Goal: Communication & Community: Participate in discussion

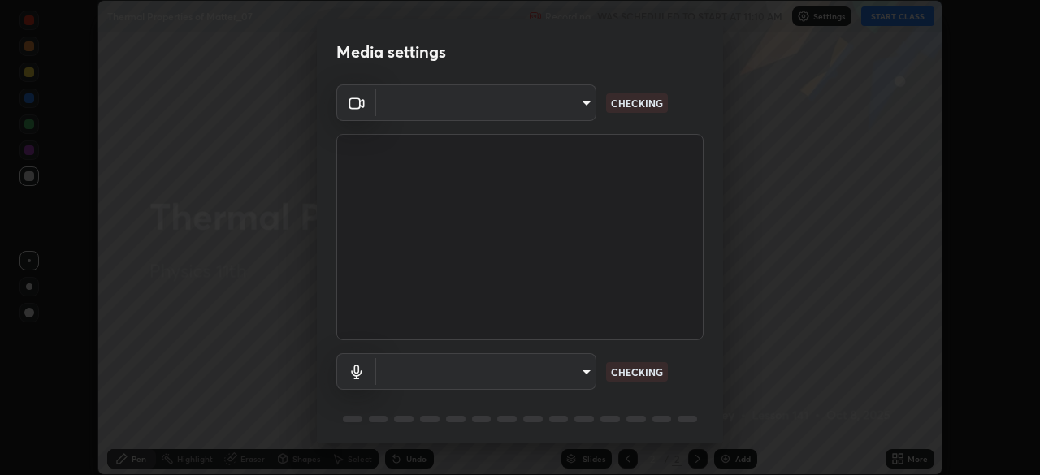
scroll to position [57, 0]
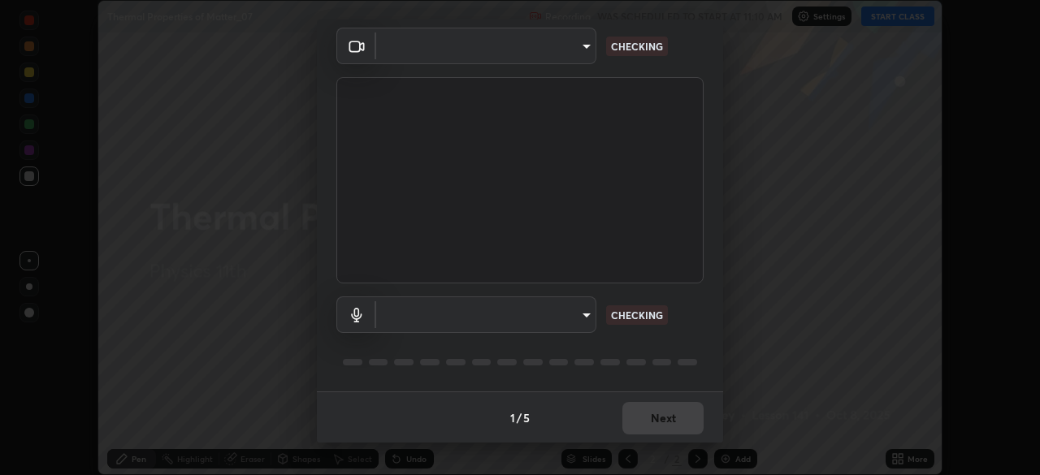
type input "7cfe94af4a2b9d0b227cff3a280efb903eecbe0022df816207a05b9fad260e24"
click at [562, 317] on body "Erase all Thermal Properties of Matter_07 Recording WAS SCHEDULED TO START AT 1…" at bounding box center [520, 237] width 1040 height 475
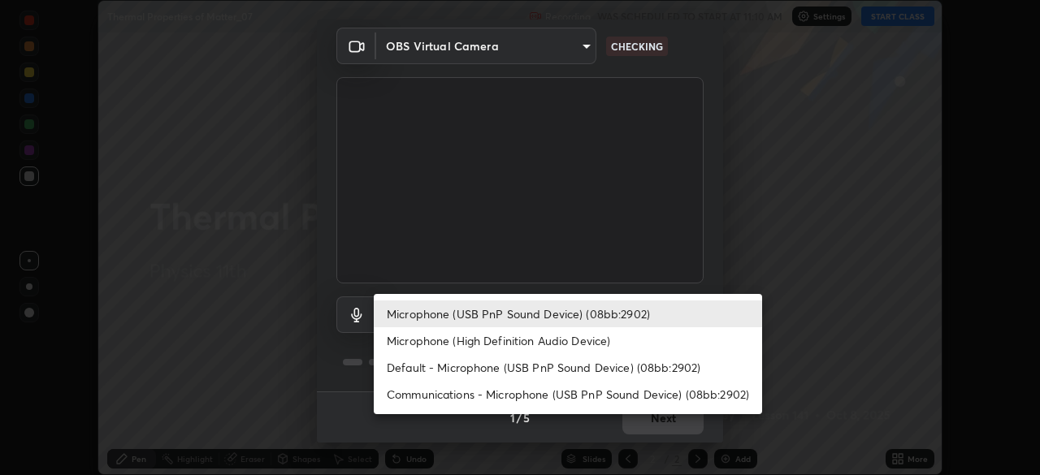
click at [525, 346] on li "Microphone (High Definition Audio Device)" at bounding box center [568, 340] width 388 height 27
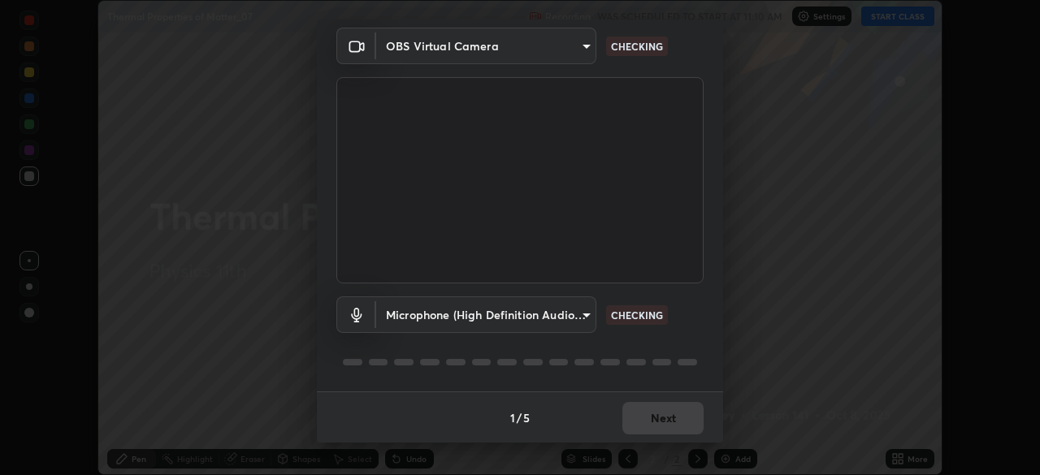
click at [520, 318] on body "Erase all Thermal Properties of Matter_07 Recording WAS SCHEDULED TO START AT 1…" at bounding box center [520, 237] width 1040 height 475
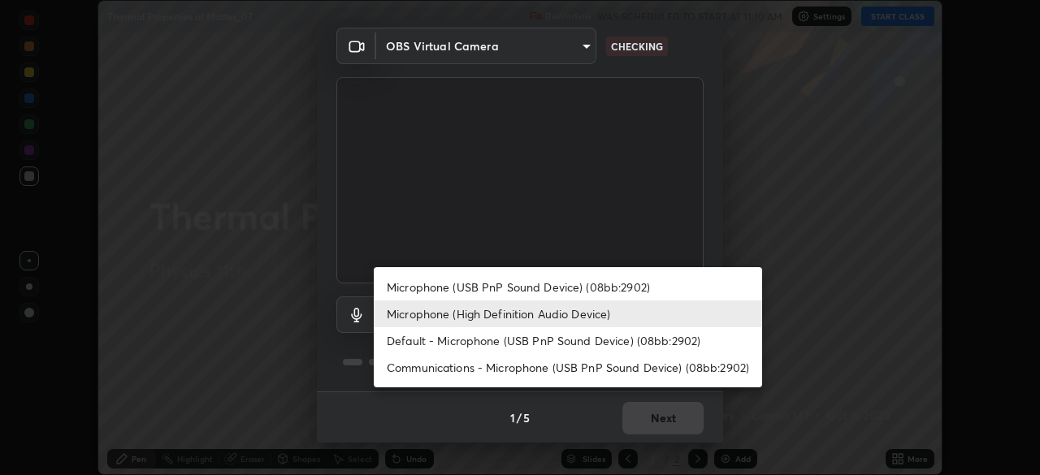
click at [513, 292] on li "Microphone (USB PnP Sound Device) (08bb:2902)" at bounding box center [568, 287] width 388 height 27
type input "65ea1d50cfe2c0030435849423ecf05871d123ae1f9d40a275a29f84c3c193ae"
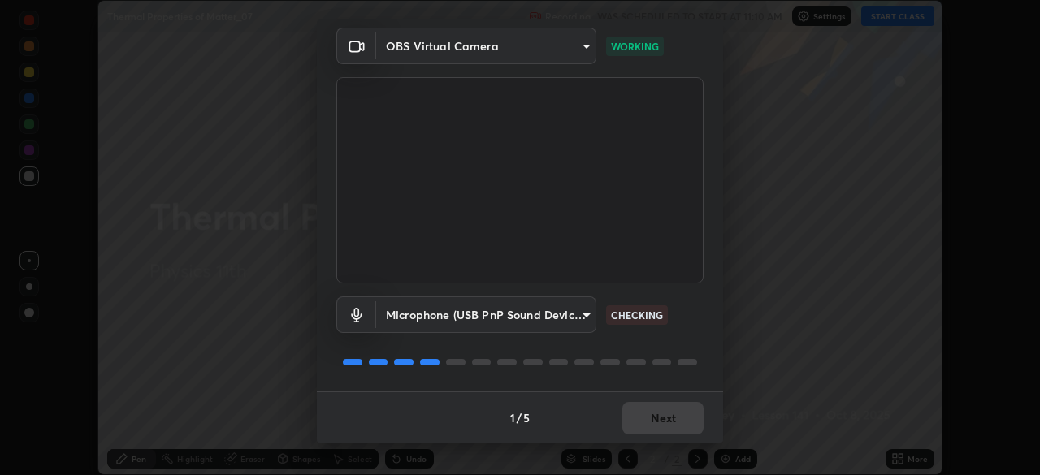
click at [643, 422] on div "1 / 5 Next" at bounding box center [520, 418] width 406 height 52
click at [652, 418] on button "Next" at bounding box center [662, 418] width 81 height 32
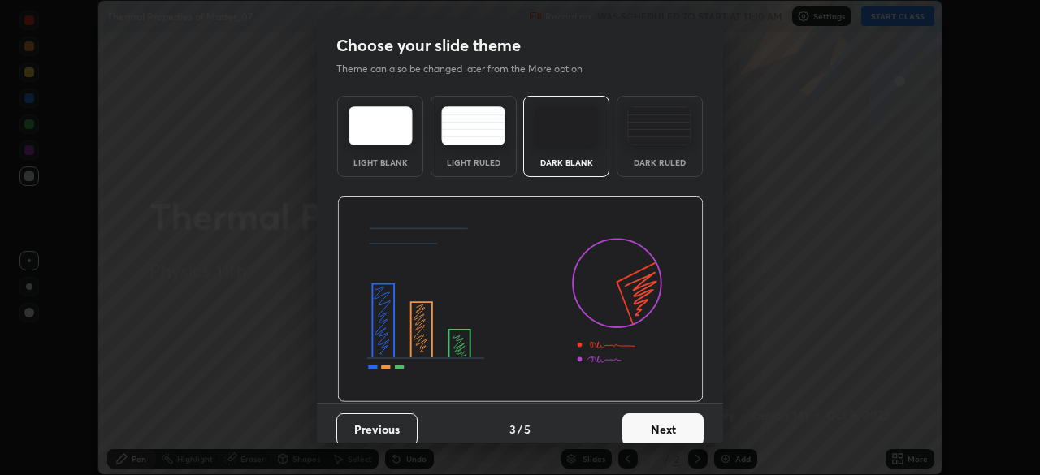
click at [660, 418] on button "Next" at bounding box center [662, 430] width 81 height 32
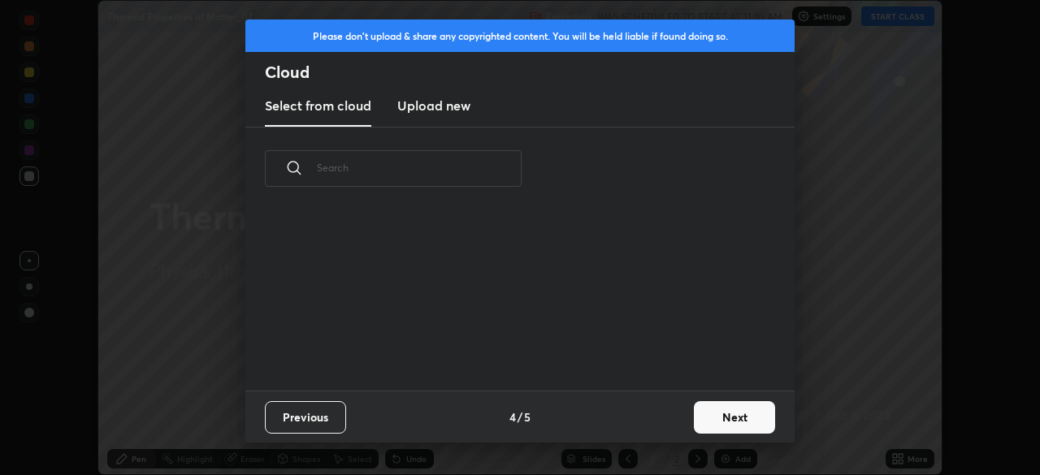
click at [670, 421] on div "Previous 4 / 5 Next" at bounding box center [519, 417] width 549 height 52
click at [723, 422] on button "Next" at bounding box center [734, 417] width 81 height 32
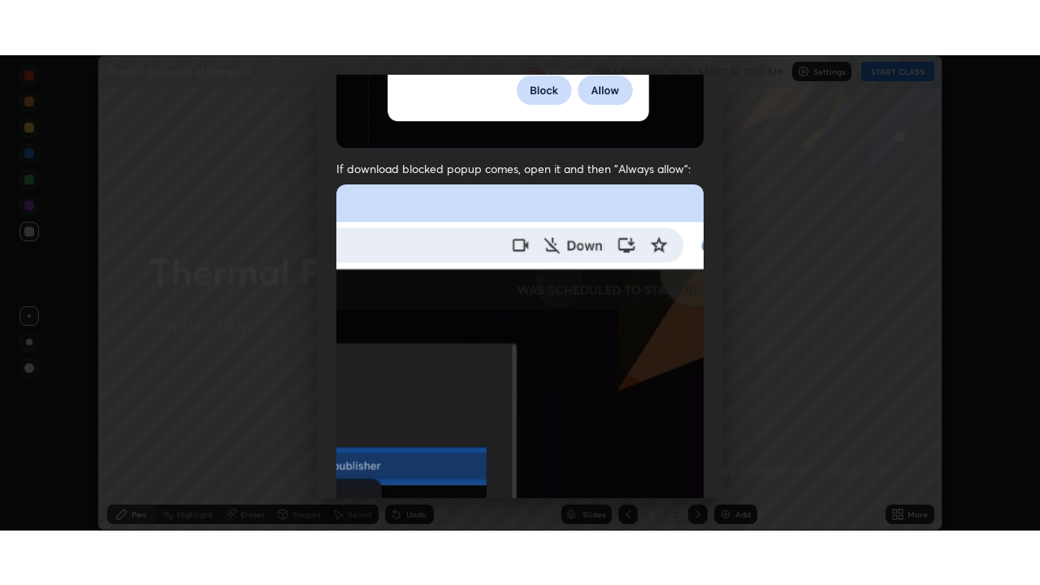
scroll to position [388, 0]
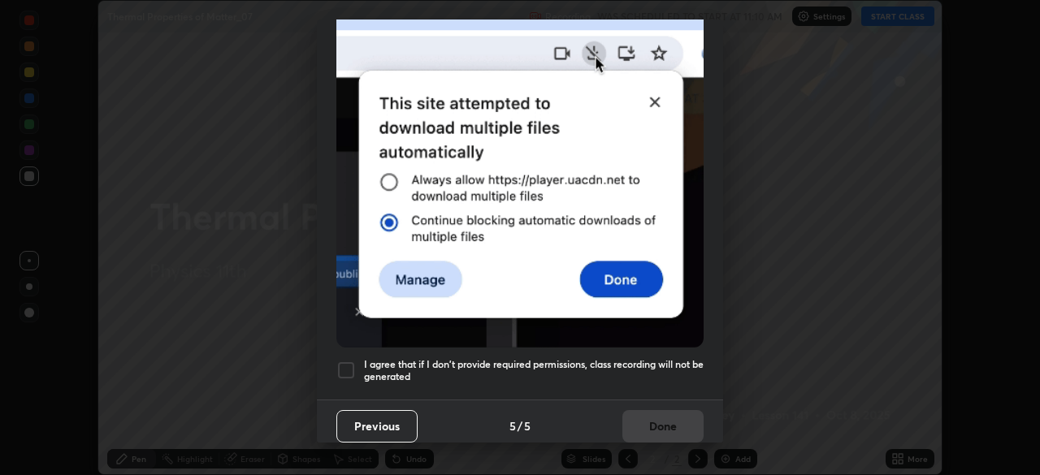
click at [348, 369] on div at bounding box center [345, 370] width 19 height 19
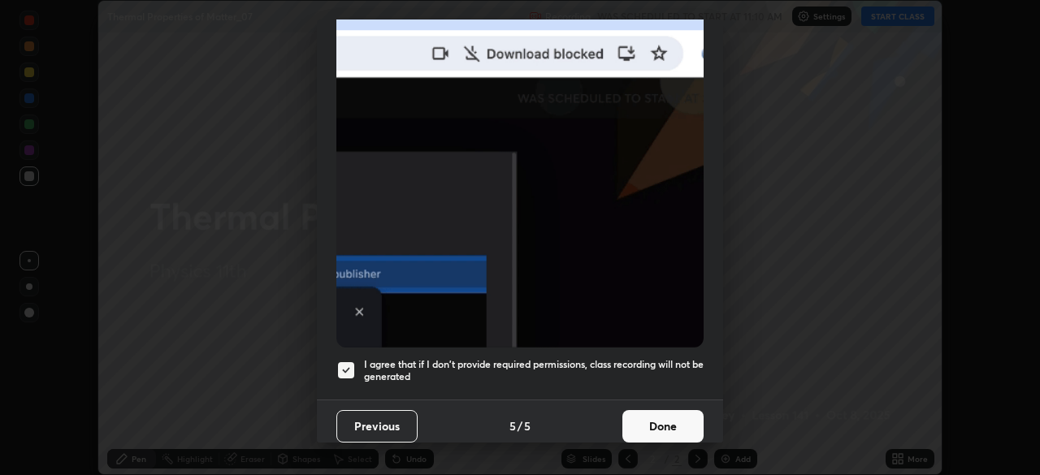
click at [666, 414] on button "Done" at bounding box center [662, 426] width 81 height 32
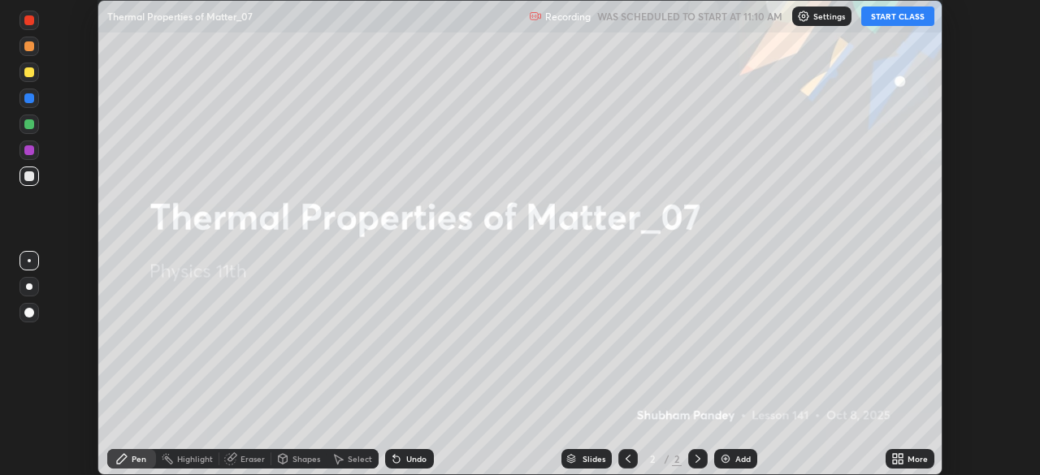
click at [885, 18] on button "START CLASS" at bounding box center [897, 15] width 73 height 19
click at [899, 460] on icon at bounding box center [901, 462] width 4 height 4
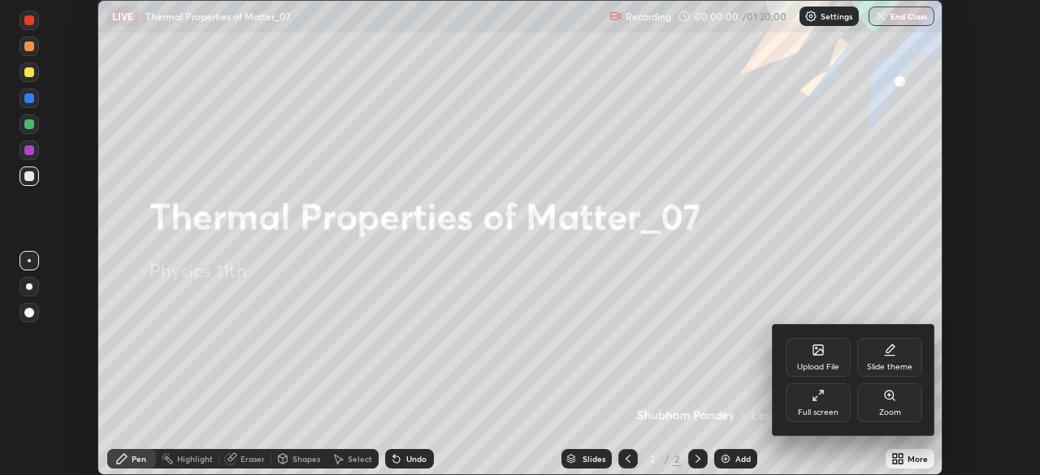
click at [809, 400] on div "Full screen" at bounding box center [818, 402] width 65 height 39
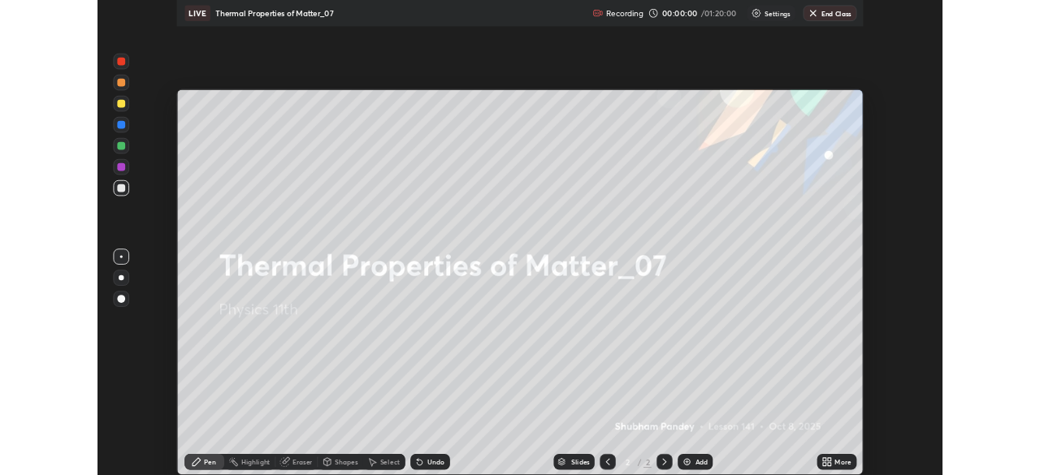
scroll to position [585, 1040]
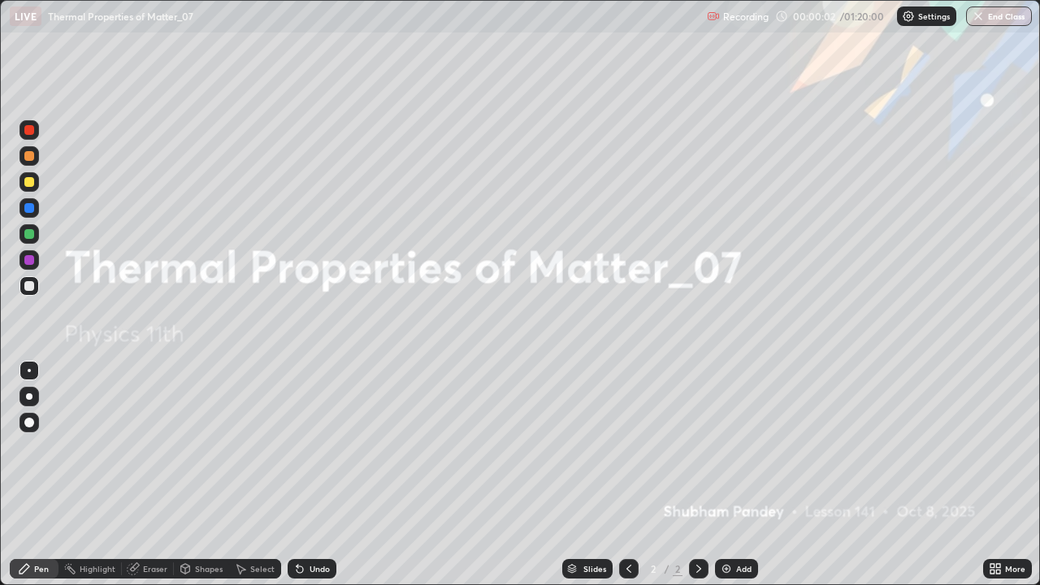
click at [29, 182] on div at bounding box center [29, 182] width 10 height 10
click at [29, 396] on div at bounding box center [29, 396] width 6 height 6
click at [730, 474] on img at bounding box center [726, 568] width 13 height 13
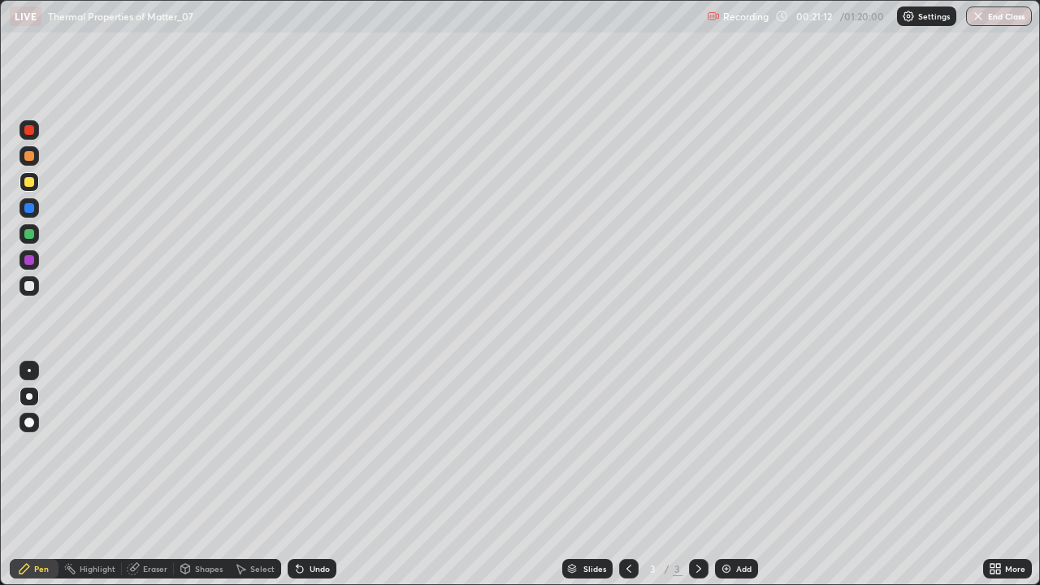
click at [29, 182] on div at bounding box center [29, 182] width 10 height 10
click at [193, 474] on div "Shapes" at bounding box center [201, 568] width 55 height 19
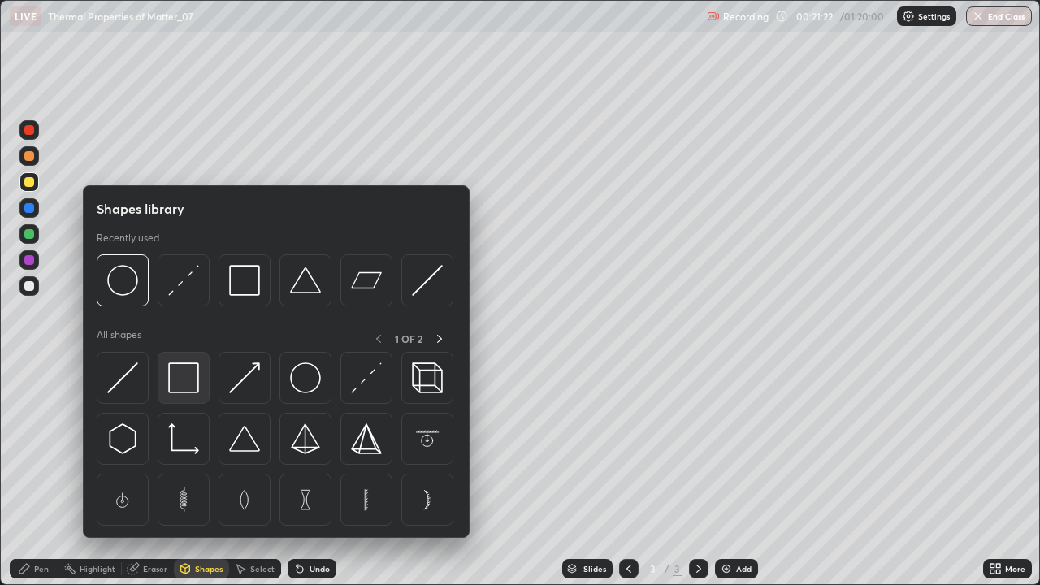
click at [191, 380] on img at bounding box center [183, 377] width 31 height 31
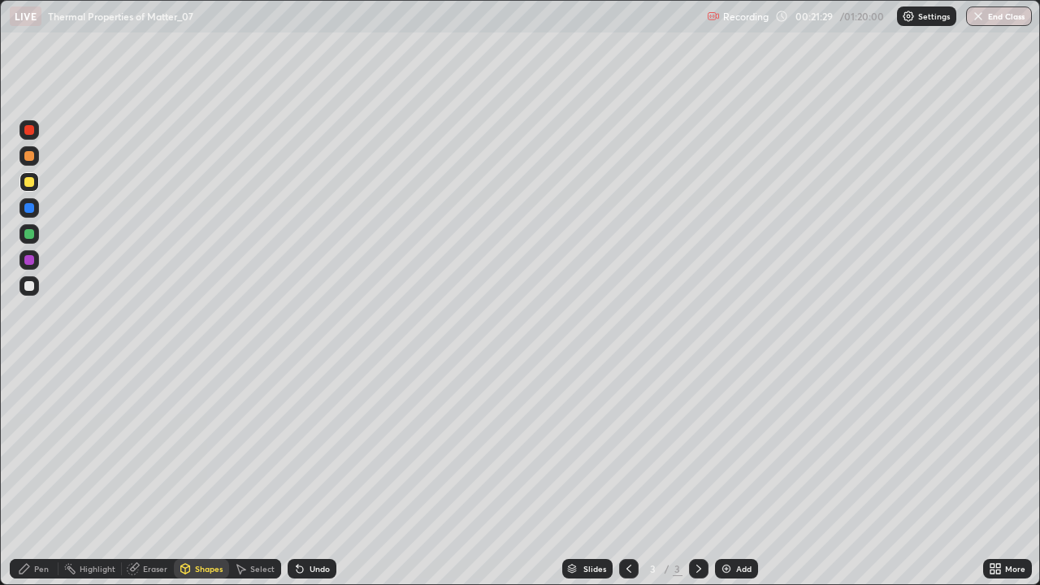
click at [36, 474] on div "Pen" at bounding box center [41, 569] width 15 height 8
click at [30, 132] on div at bounding box center [29, 130] width 10 height 10
click at [29, 286] on div at bounding box center [29, 286] width 10 height 10
click at [32, 132] on div at bounding box center [29, 130] width 10 height 10
click at [32, 281] on div at bounding box center [29, 286] width 10 height 10
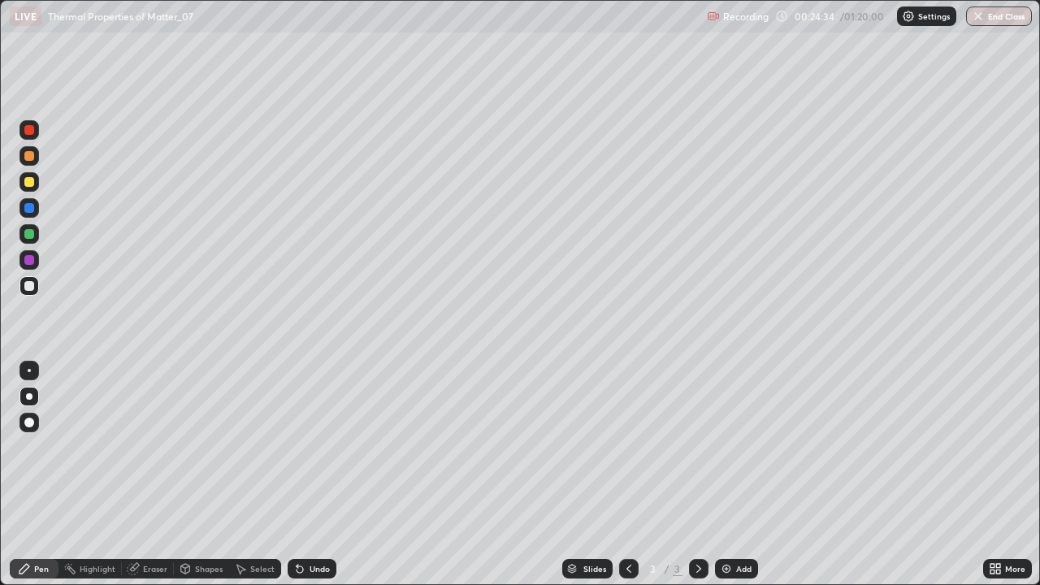
click at [28, 153] on div at bounding box center [29, 156] width 10 height 10
click at [37, 288] on div at bounding box center [28, 285] width 19 height 19
click at [68, 474] on div "Highlight" at bounding box center [89, 568] width 63 height 19
click at [732, 474] on div "Add" at bounding box center [736, 568] width 43 height 19
click at [31, 177] on div at bounding box center [29, 182] width 10 height 10
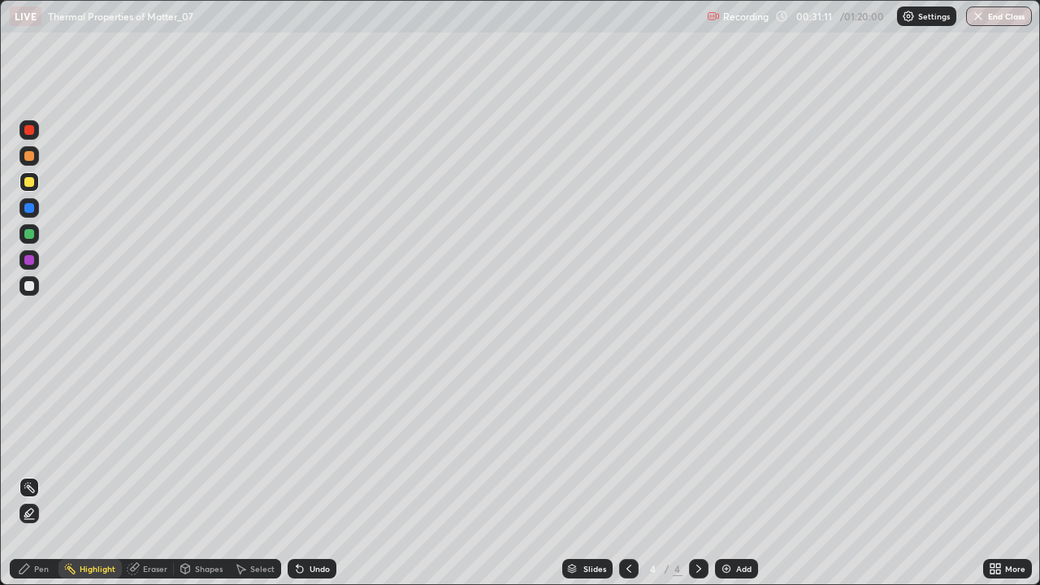
click at [42, 474] on div "Pen" at bounding box center [34, 568] width 49 height 19
click at [146, 474] on div "Eraser" at bounding box center [148, 568] width 52 height 19
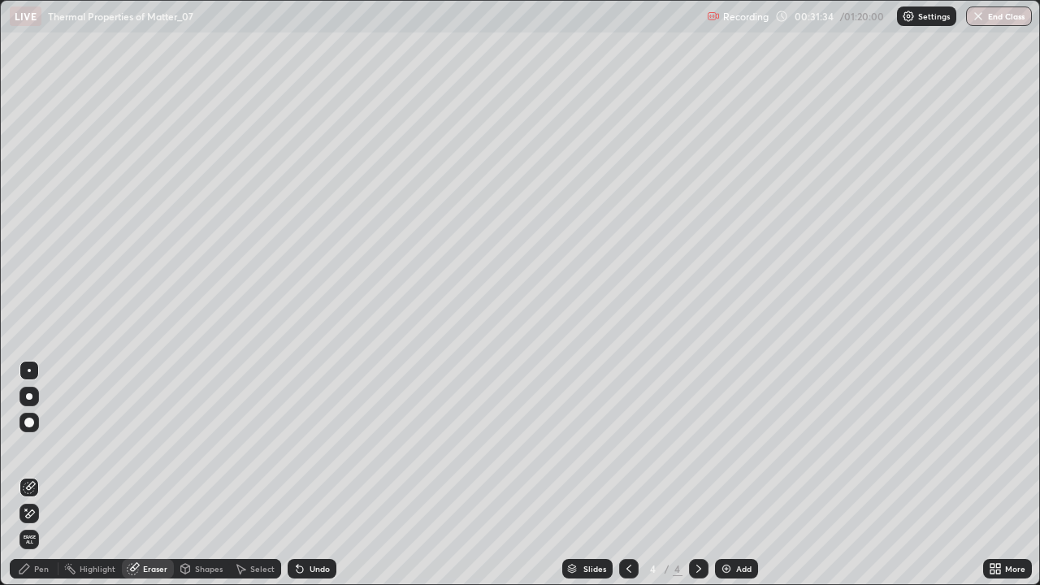
click at [195, 474] on div "Shapes" at bounding box center [209, 569] width 28 height 8
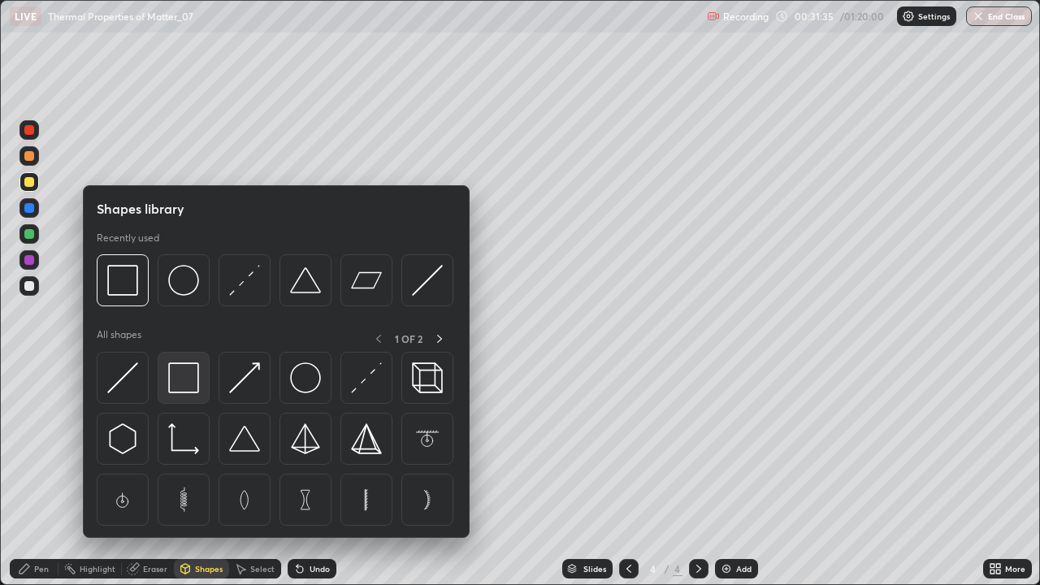
click at [181, 380] on img at bounding box center [183, 377] width 31 height 31
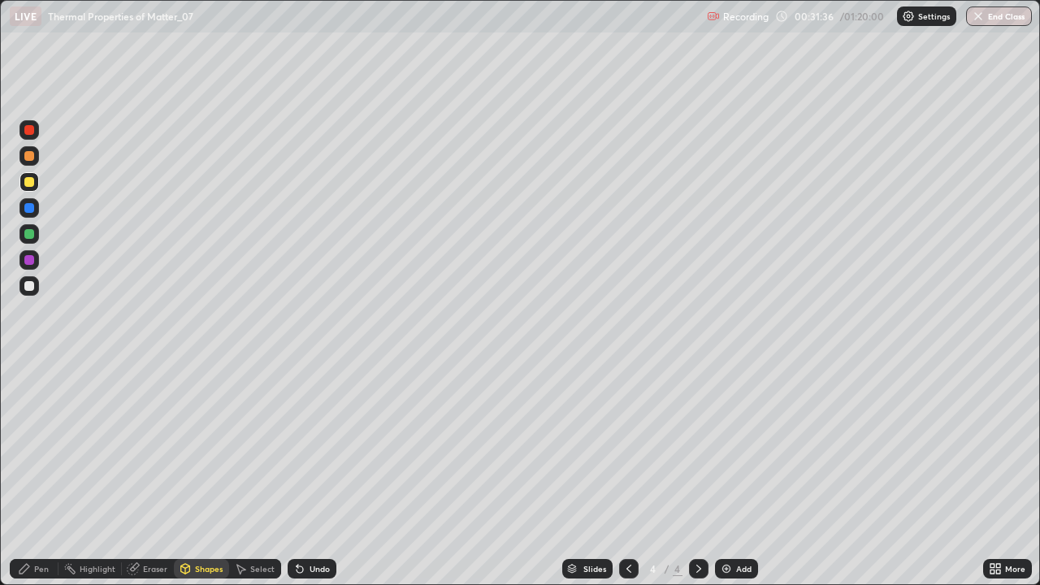
click at [32, 182] on div at bounding box center [29, 182] width 10 height 10
click at [34, 474] on div "Pen" at bounding box center [41, 569] width 15 height 8
click at [28, 132] on div at bounding box center [29, 130] width 10 height 10
click at [28, 288] on div at bounding box center [29, 286] width 10 height 10
click at [153, 474] on div "Eraser" at bounding box center [155, 569] width 24 height 8
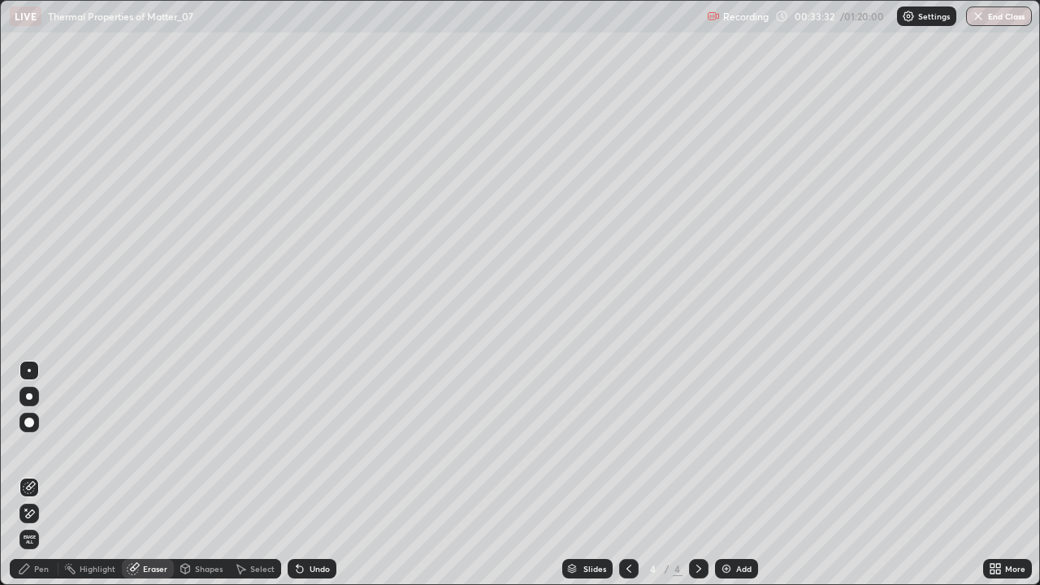
click at [45, 474] on div "Pen" at bounding box center [34, 568] width 49 height 19
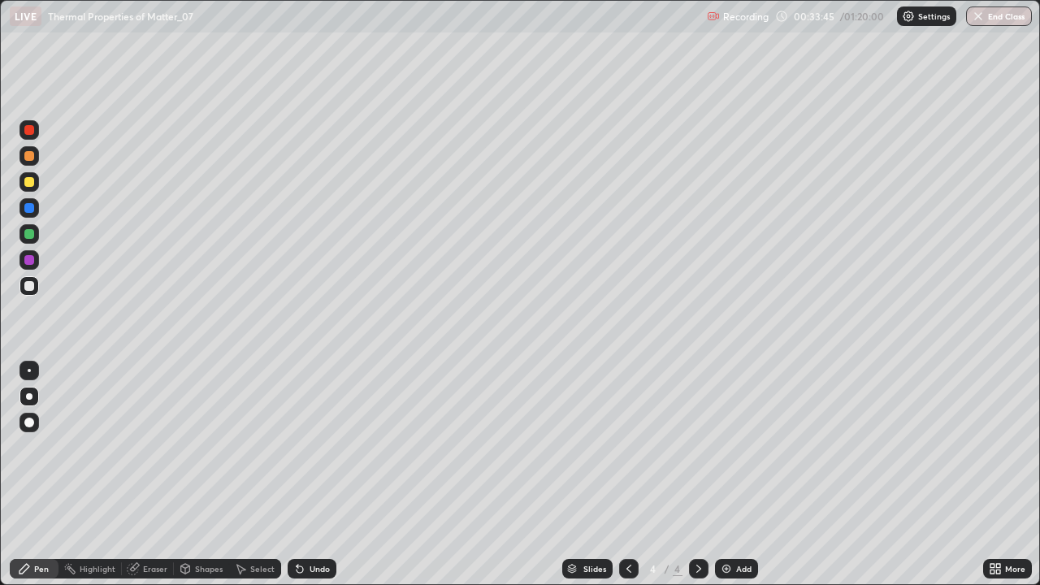
click at [301, 474] on icon at bounding box center [299, 568] width 13 height 13
click at [29, 182] on div at bounding box center [29, 182] width 10 height 10
click at [146, 474] on div "Eraser" at bounding box center [155, 569] width 24 height 8
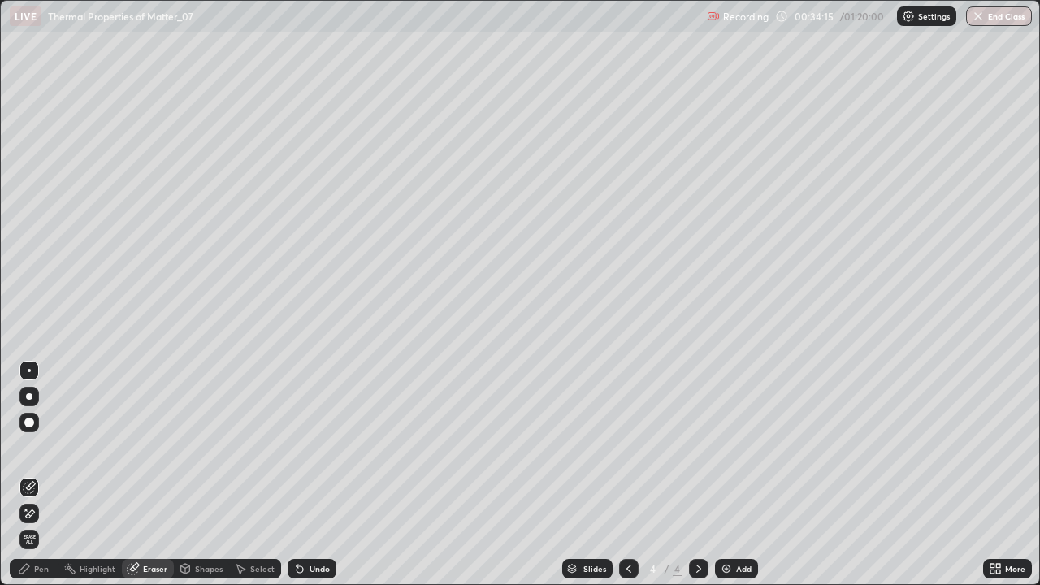
click at [37, 474] on div "Pen" at bounding box center [34, 568] width 49 height 19
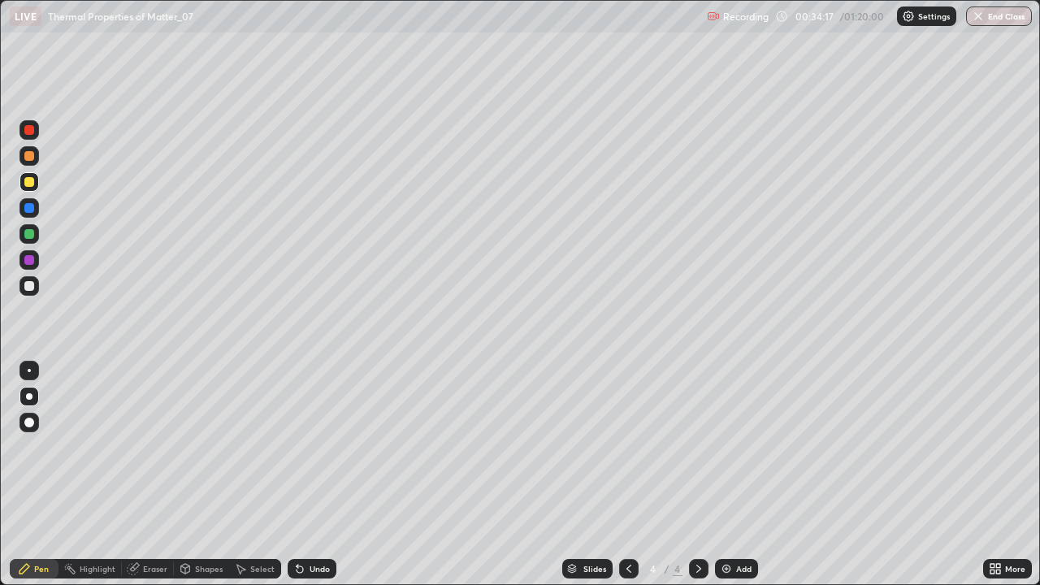
click at [310, 474] on div "Undo" at bounding box center [320, 569] width 20 height 8
click at [24, 286] on div at bounding box center [29, 286] width 10 height 10
click at [32, 184] on div at bounding box center [29, 182] width 10 height 10
click at [320, 474] on div "Undo" at bounding box center [320, 569] width 20 height 8
click at [325, 474] on div "Undo" at bounding box center [320, 569] width 20 height 8
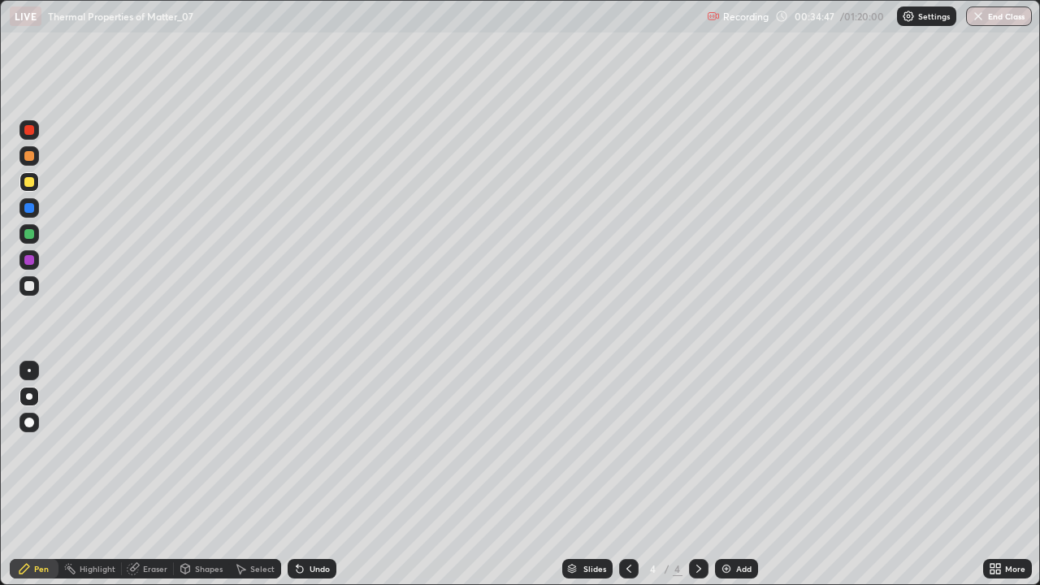
click at [30, 283] on div at bounding box center [29, 286] width 10 height 10
click at [25, 185] on div at bounding box center [29, 182] width 10 height 10
click at [26, 284] on div at bounding box center [29, 286] width 10 height 10
click at [732, 474] on div "Add" at bounding box center [736, 568] width 43 height 19
click at [311, 474] on div "Undo" at bounding box center [312, 568] width 49 height 19
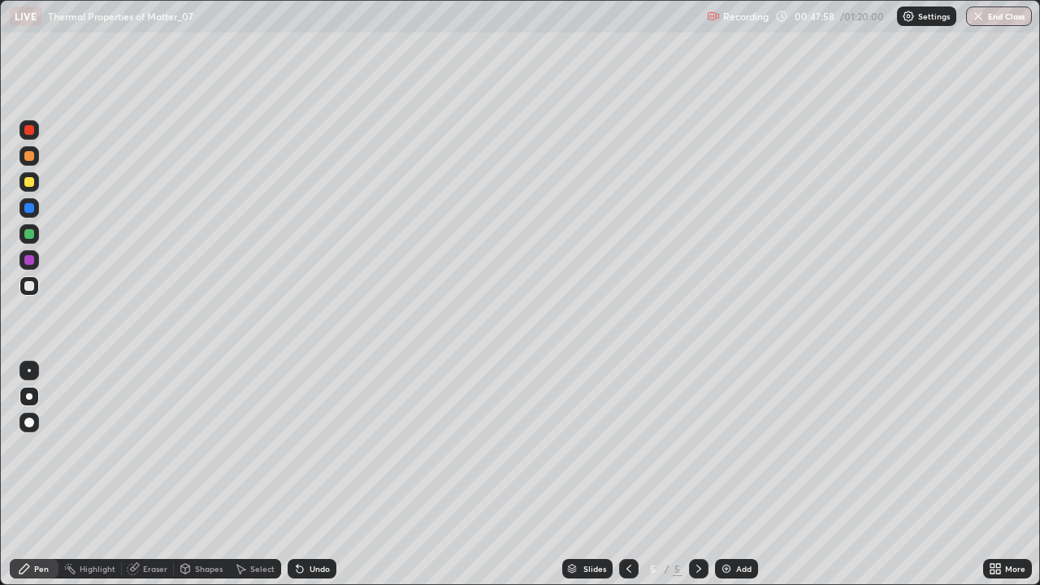
click at [727, 474] on img at bounding box center [726, 568] width 13 height 13
click at [23, 183] on div at bounding box center [28, 181] width 19 height 19
click at [213, 474] on div "Shapes" at bounding box center [209, 569] width 28 height 8
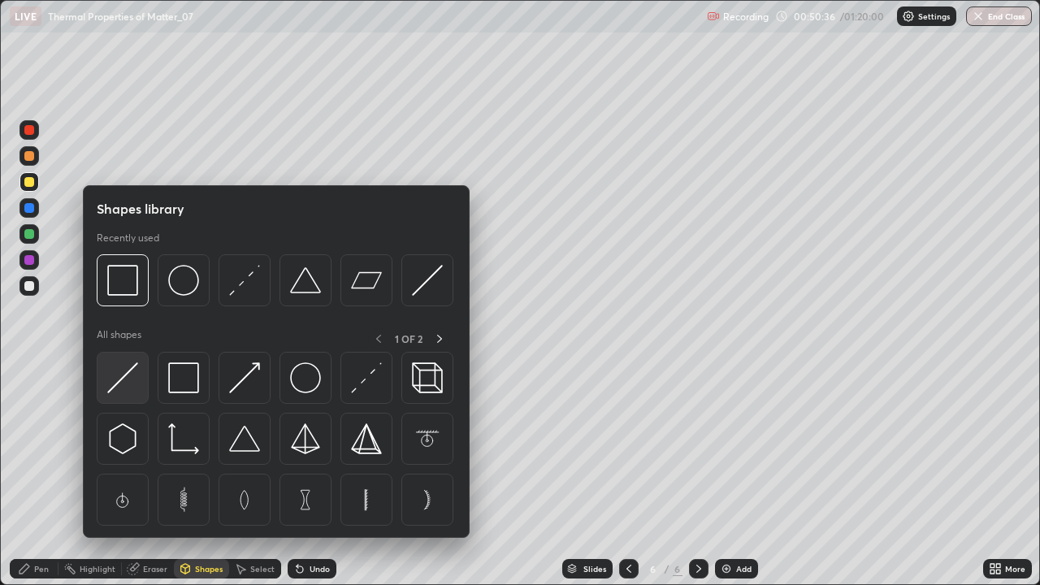
click at [138, 372] on img at bounding box center [122, 377] width 31 height 31
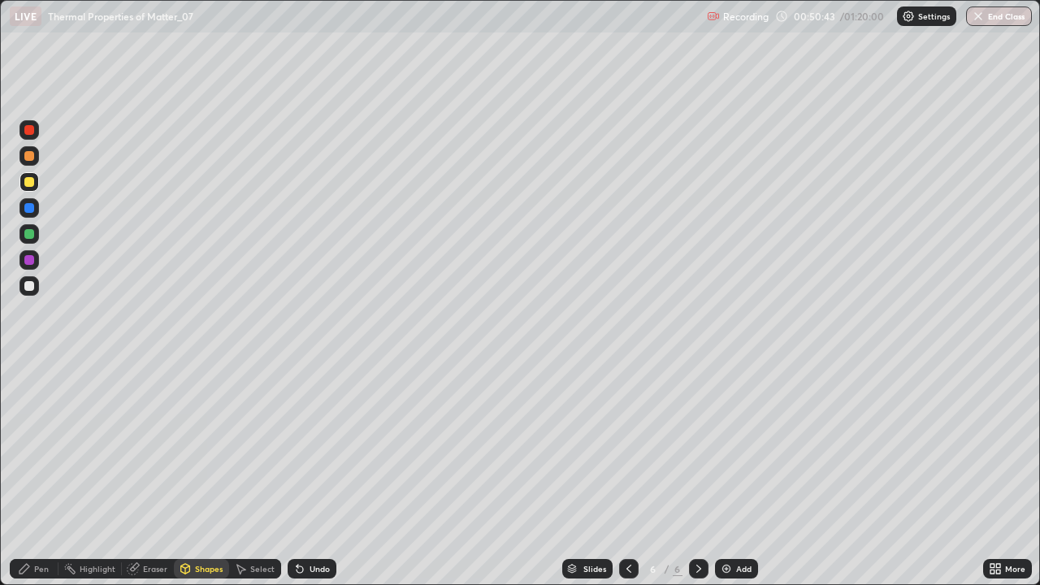
click at [45, 474] on div "Pen" at bounding box center [34, 568] width 49 height 19
click at [31, 286] on div at bounding box center [29, 286] width 10 height 10
click at [310, 474] on div "Undo" at bounding box center [320, 569] width 20 height 8
click at [29, 182] on div at bounding box center [29, 182] width 10 height 10
click at [29, 287] on div at bounding box center [29, 286] width 10 height 10
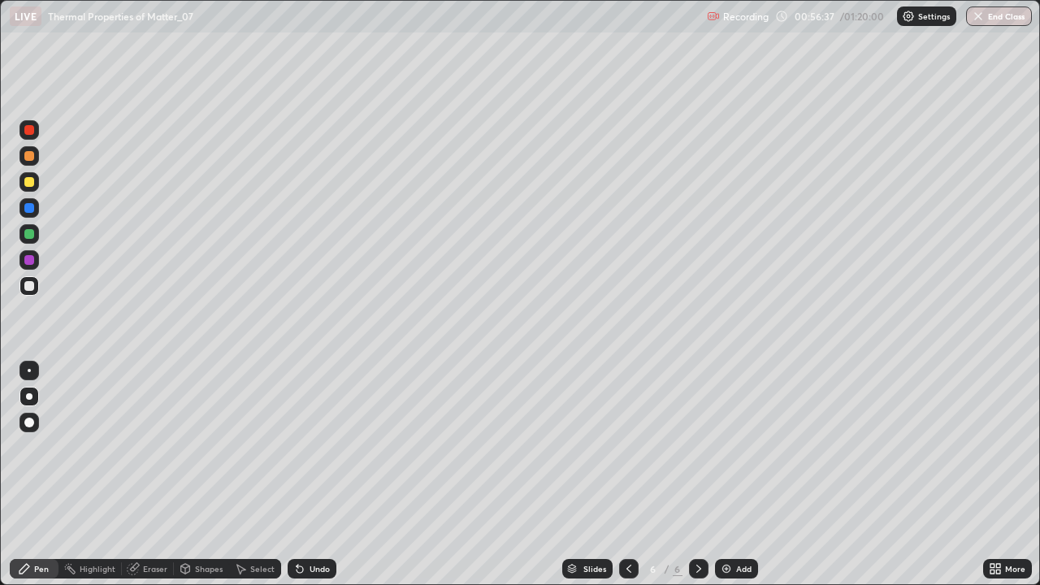
click at [733, 474] on div "Add" at bounding box center [736, 568] width 43 height 19
click at [31, 180] on div at bounding box center [29, 182] width 10 height 10
click at [31, 288] on div at bounding box center [29, 286] width 10 height 10
click at [24, 162] on div at bounding box center [28, 155] width 19 height 19
click at [203, 474] on div "Shapes" at bounding box center [201, 568] width 55 height 19
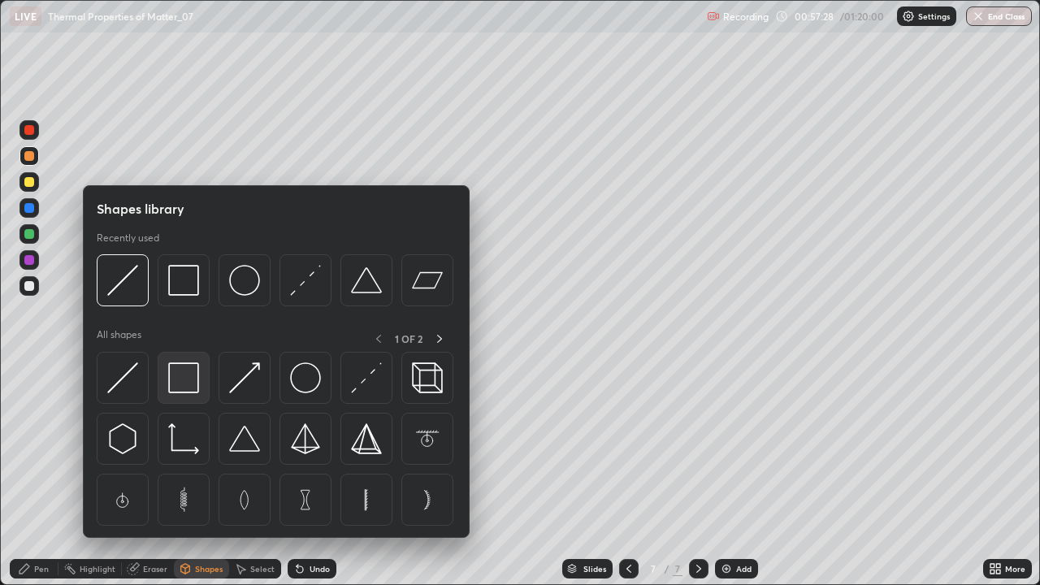
click at [184, 375] on img at bounding box center [183, 377] width 31 height 31
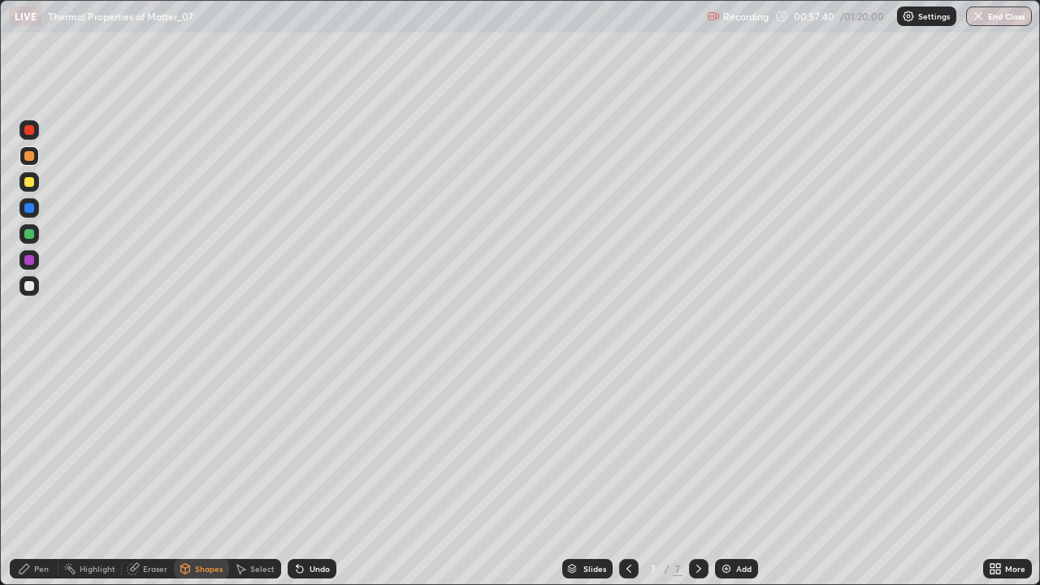
click at [32, 288] on div at bounding box center [29, 286] width 10 height 10
click at [29, 474] on icon at bounding box center [24, 568] width 13 height 13
click at [32, 288] on div at bounding box center [29, 286] width 10 height 10
click at [315, 474] on div "Undo" at bounding box center [320, 569] width 20 height 8
click at [30, 180] on div at bounding box center [29, 182] width 10 height 10
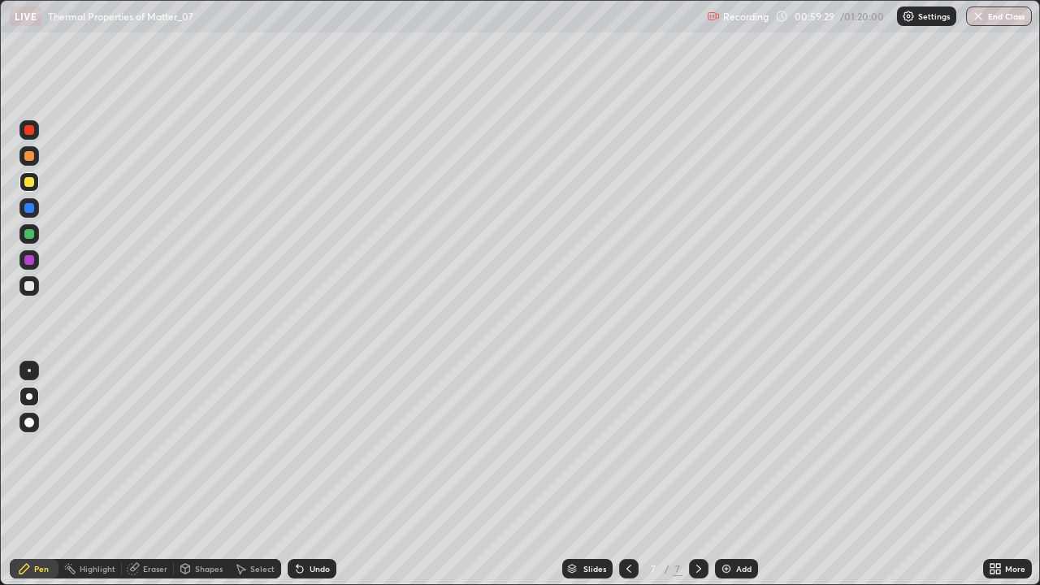
click at [19, 287] on div at bounding box center [28, 285] width 19 height 19
click at [149, 474] on div "Eraser" at bounding box center [155, 569] width 24 height 8
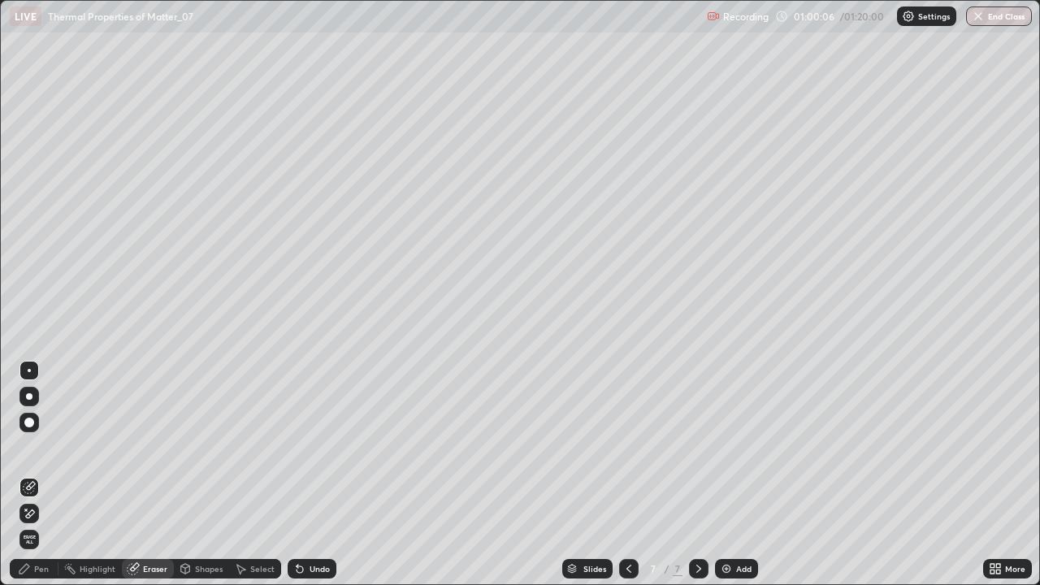
click at [36, 474] on div "Pen" at bounding box center [41, 569] width 15 height 8
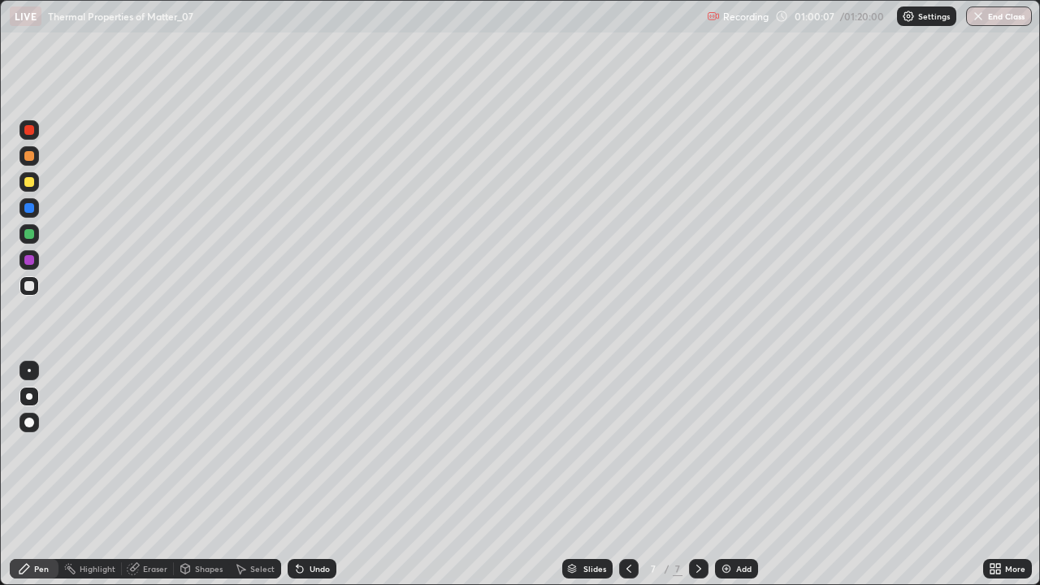
click at [32, 184] on div at bounding box center [29, 182] width 10 height 10
click at [726, 474] on img at bounding box center [726, 568] width 13 height 13
click at [31, 182] on div at bounding box center [29, 182] width 10 height 10
click at [29, 155] on div at bounding box center [29, 156] width 10 height 10
click at [239, 474] on icon at bounding box center [241, 570] width 9 height 10
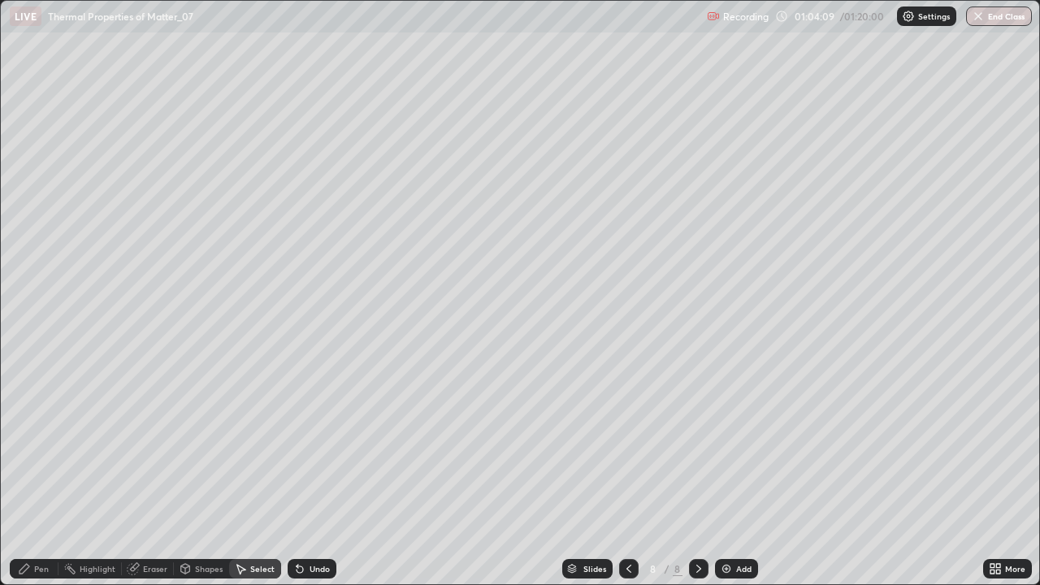
click at [208, 474] on div "Shapes" at bounding box center [209, 569] width 28 height 8
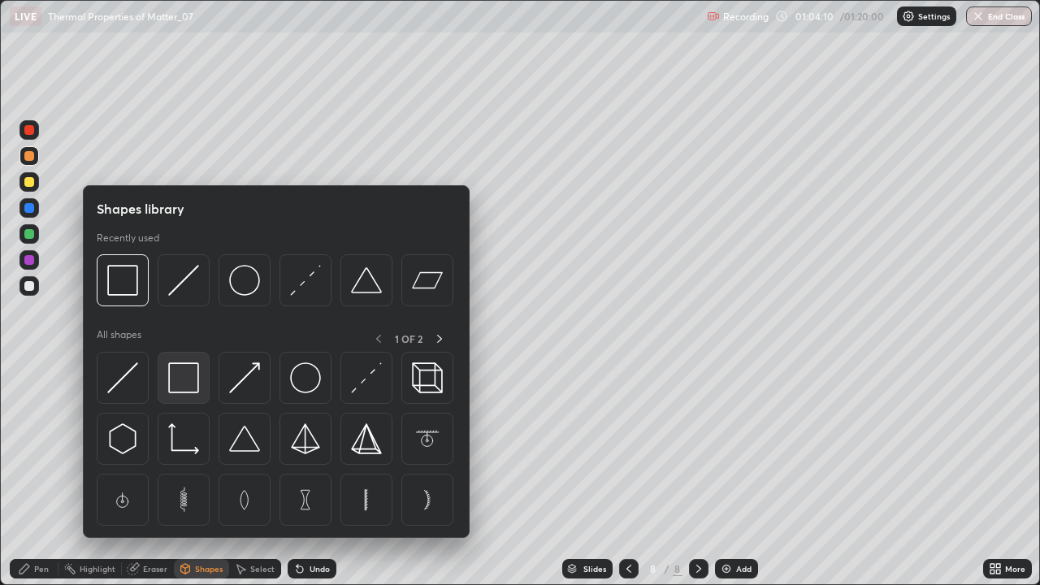
click at [187, 379] on img at bounding box center [183, 377] width 31 height 31
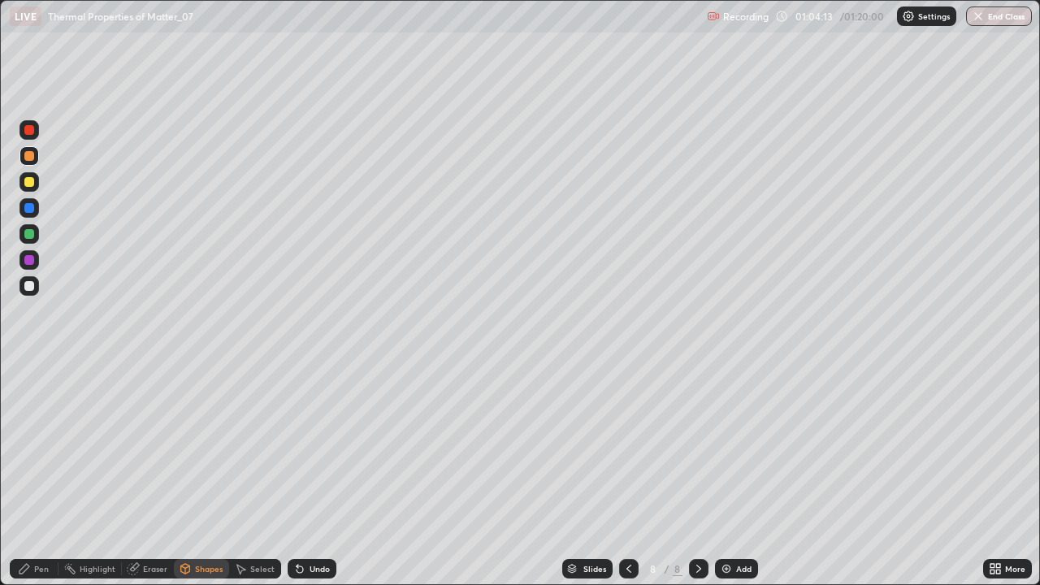
click at [32, 281] on div at bounding box center [29, 286] width 10 height 10
click at [30, 156] on div at bounding box center [29, 156] width 10 height 10
click at [26, 185] on div at bounding box center [29, 182] width 10 height 10
click at [29, 474] on div "Pen" at bounding box center [34, 568] width 49 height 19
click at [310, 474] on div "Undo" at bounding box center [320, 569] width 20 height 8
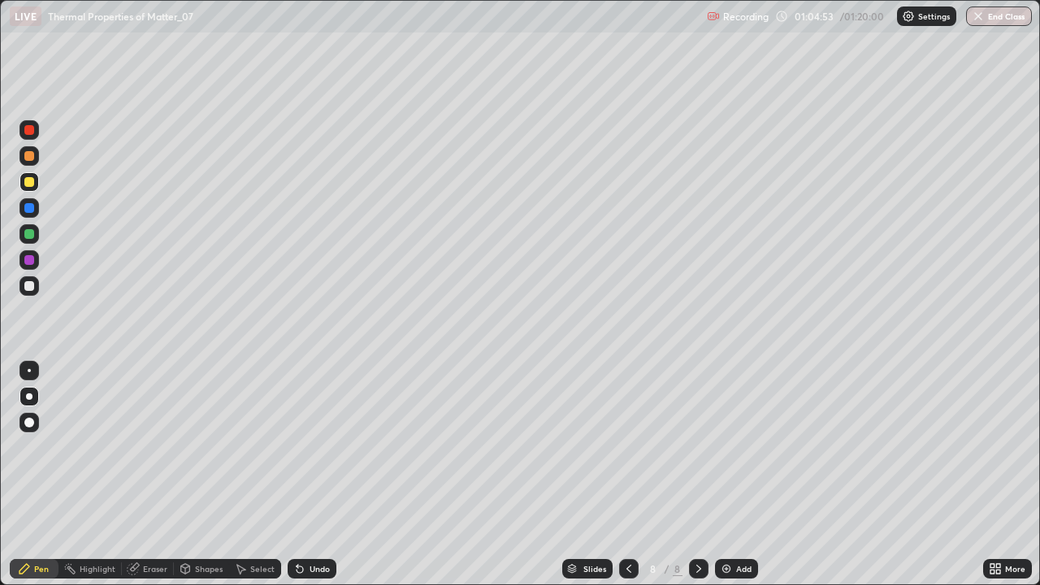
click at [26, 284] on div at bounding box center [29, 286] width 10 height 10
click at [310, 474] on div "Undo" at bounding box center [320, 569] width 20 height 8
click at [314, 474] on div "Undo" at bounding box center [320, 569] width 20 height 8
click at [258, 474] on div "Select" at bounding box center [262, 569] width 24 height 8
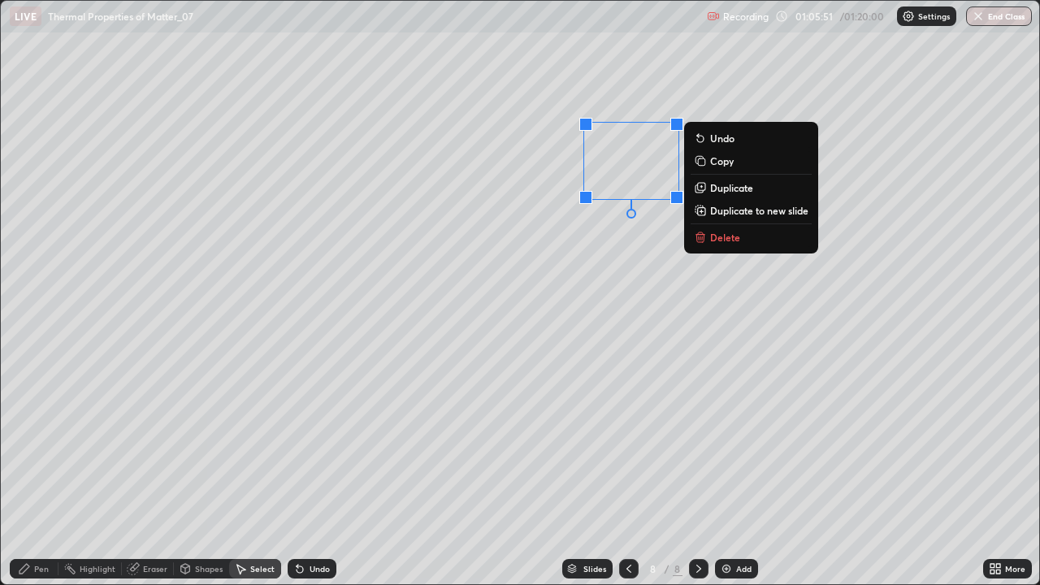
click at [724, 239] on p "Delete" at bounding box center [725, 237] width 30 height 13
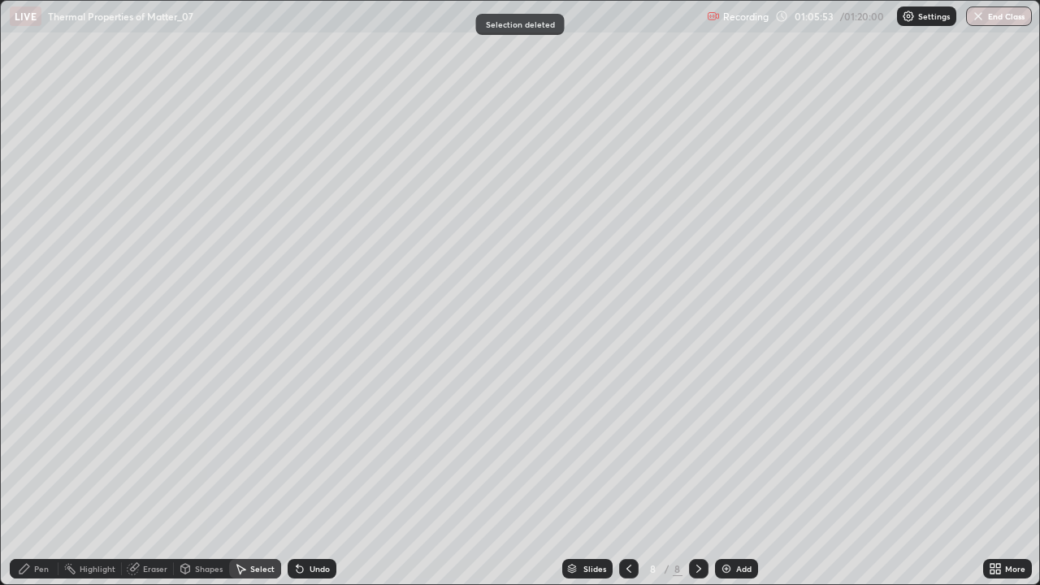
click at [37, 474] on div "Pen" at bounding box center [34, 568] width 49 height 19
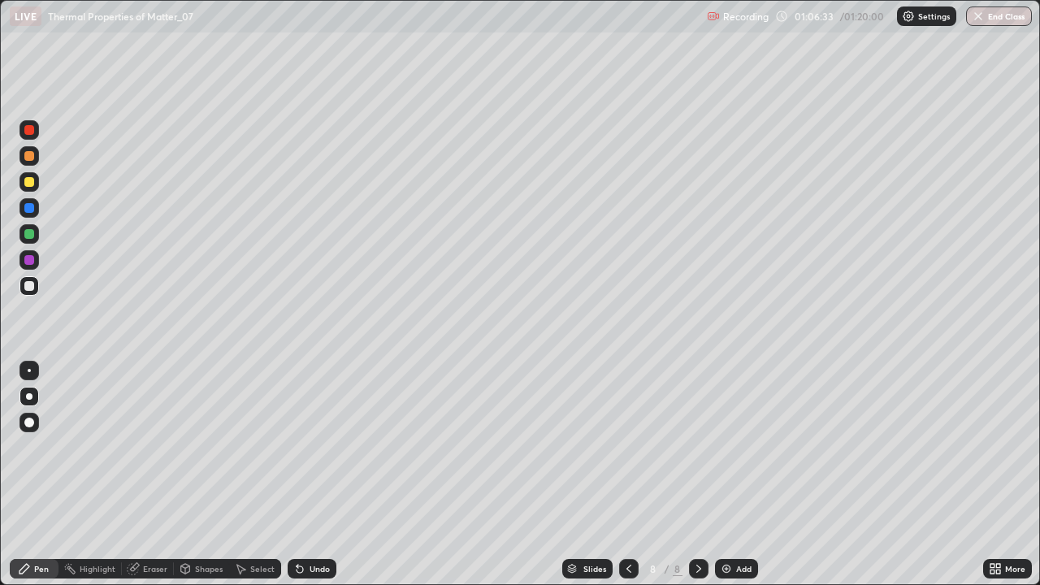
click at [31, 184] on div at bounding box center [29, 182] width 10 height 10
click at [29, 286] on div at bounding box center [29, 286] width 10 height 10
click at [31, 179] on div at bounding box center [29, 182] width 10 height 10
click at [730, 474] on img at bounding box center [726, 568] width 13 height 13
click at [28, 184] on div at bounding box center [29, 182] width 10 height 10
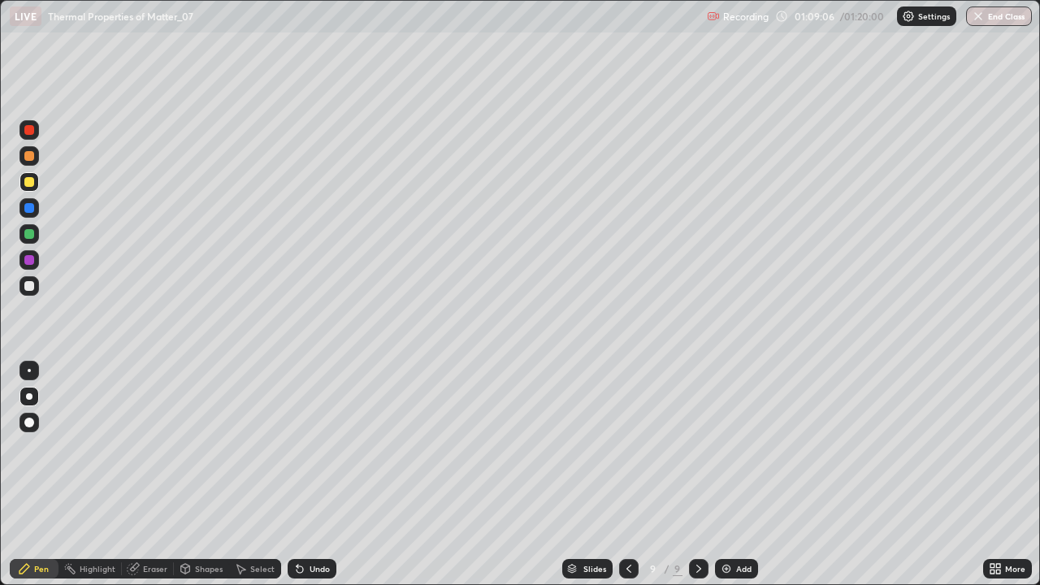
click at [207, 474] on div "Shapes" at bounding box center [201, 568] width 55 height 19
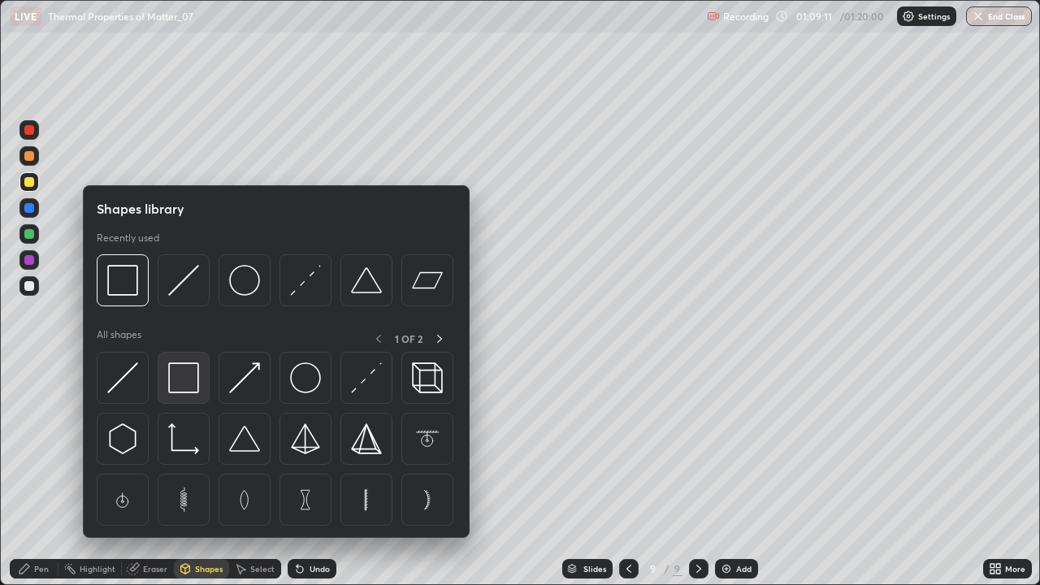
click at [187, 377] on img at bounding box center [183, 377] width 31 height 31
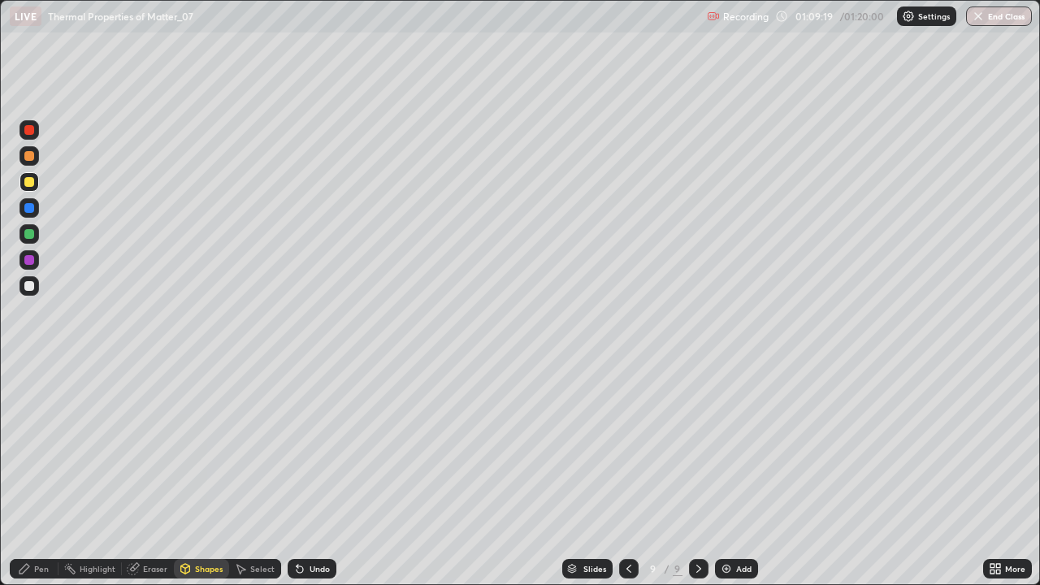
click at [185, 474] on icon at bounding box center [185, 571] width 0 height 6
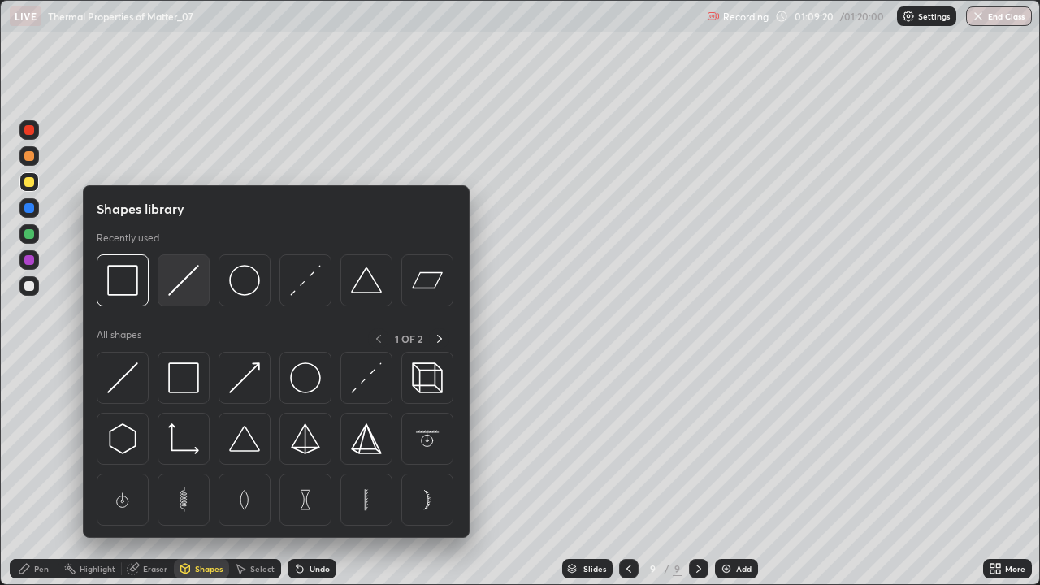
click at [188, 281] on img at bounding box center [183, 280] width 31 height 31
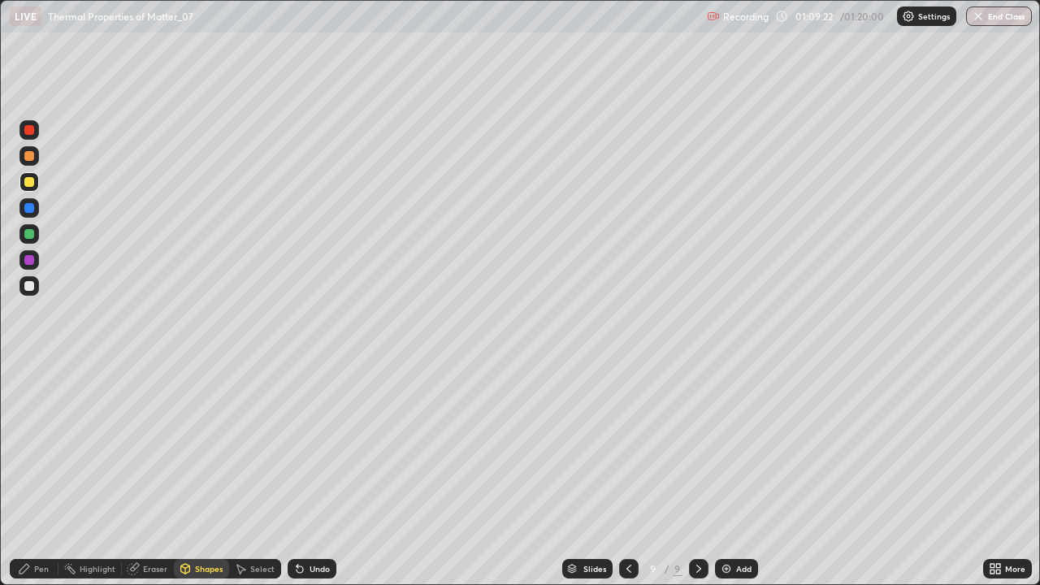
click at [28, 153] on div at bounding box center [29, 156] width 10 height 10
click at [37, 474] on div "Pen" at bounding box center [41, 569] width 15 height 8
click at [30, 288] on div at bounding box center [29, 286] width 10 height 10
click at [28, 158] on div at bounding box center [29, 156] width 10 height 10
click at [32, 474] on div "Pen" at bounding box center [34, 568] width 49 height 19
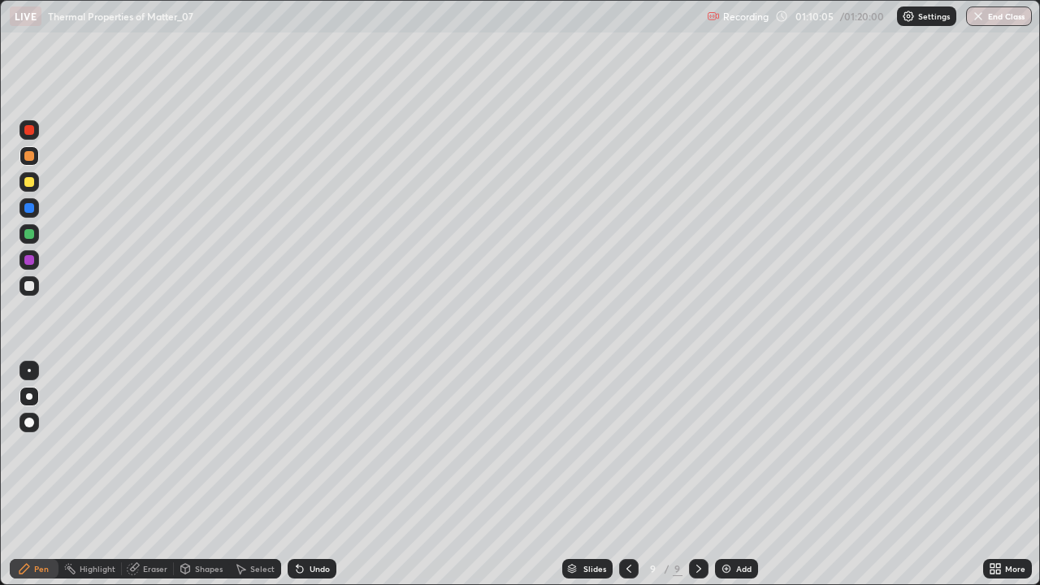
click at [29, 284] on div at bounding box center [29, 286] width 10 height 10
click at [28, 289] on div at bounding box center [29, 286] width 10 height 10
click at [625, 474] on icon at bounding box center [628, 568] width 13 height 13
click at [629, 474] on icon at bounding box center [628, 568] width 13 height 13
click at [704, 474] on div at bounding box center [698, 568] width 19 height 19
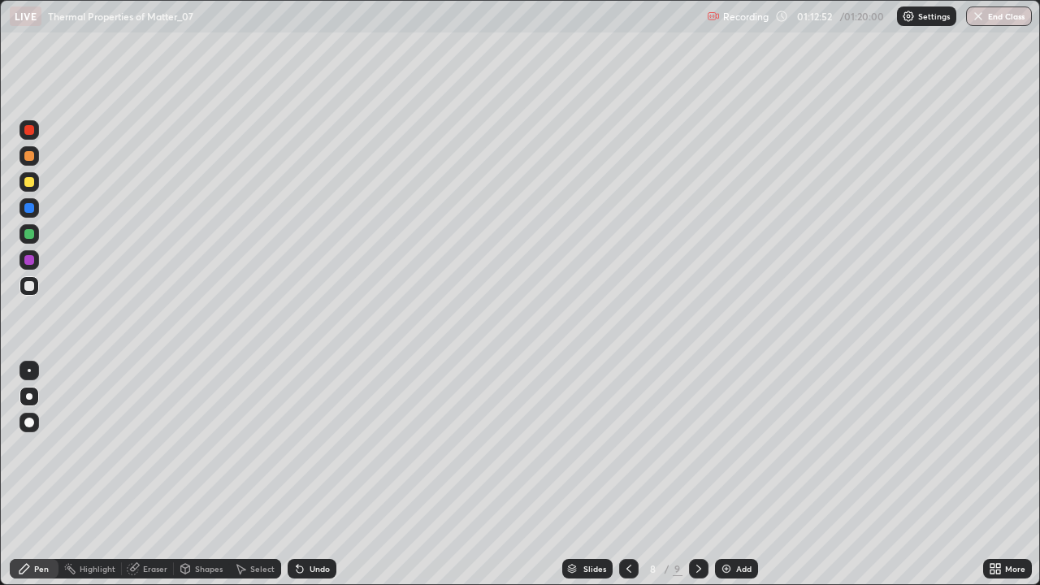
click at [696, 474] on icon at bounding box center [698, 568] width 13 height 13
click at [198, 474] on div "Shapes" at bounding box center [201, 568] width 55 height 19
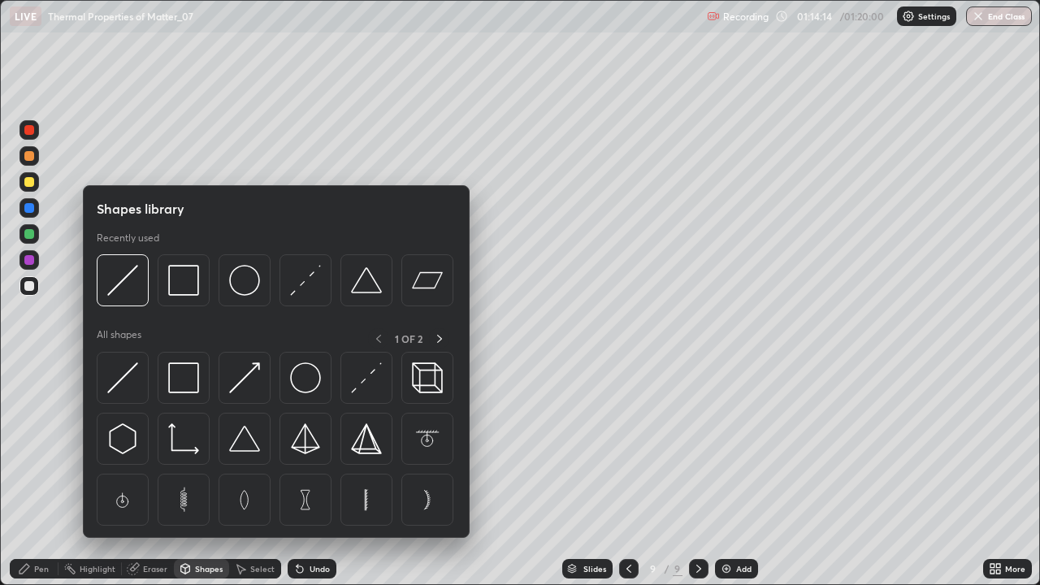
click at [264, 474] on div "Select" at bounding box center [262, 569] width 24 height 8
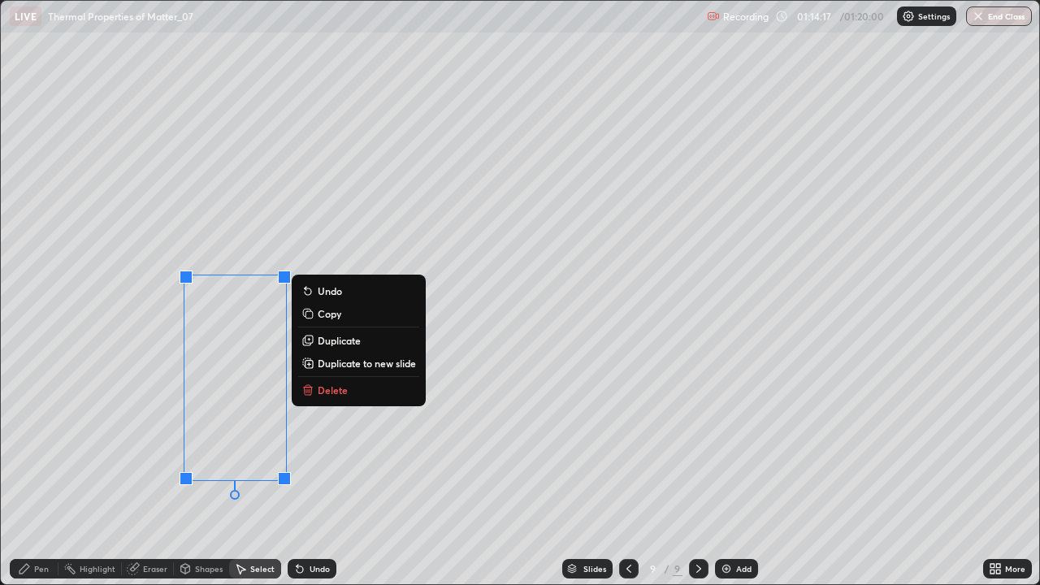
click at [344, 395] on p "Delete" at bounding box center [333, 389] width 30 height 13
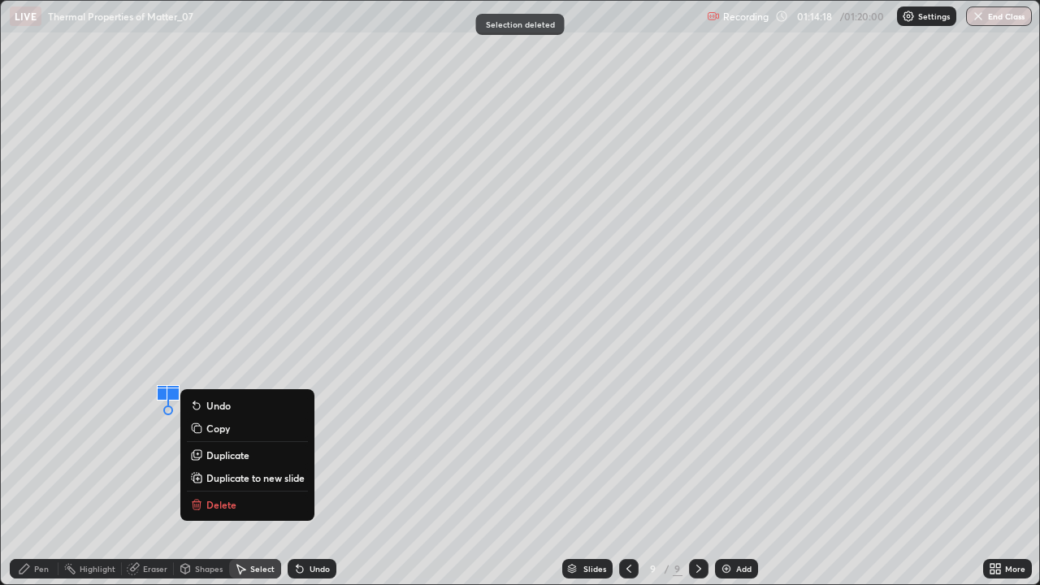
click at [219, 474] on p "Delete" at bounding box center [221, 504] width 30 height 13
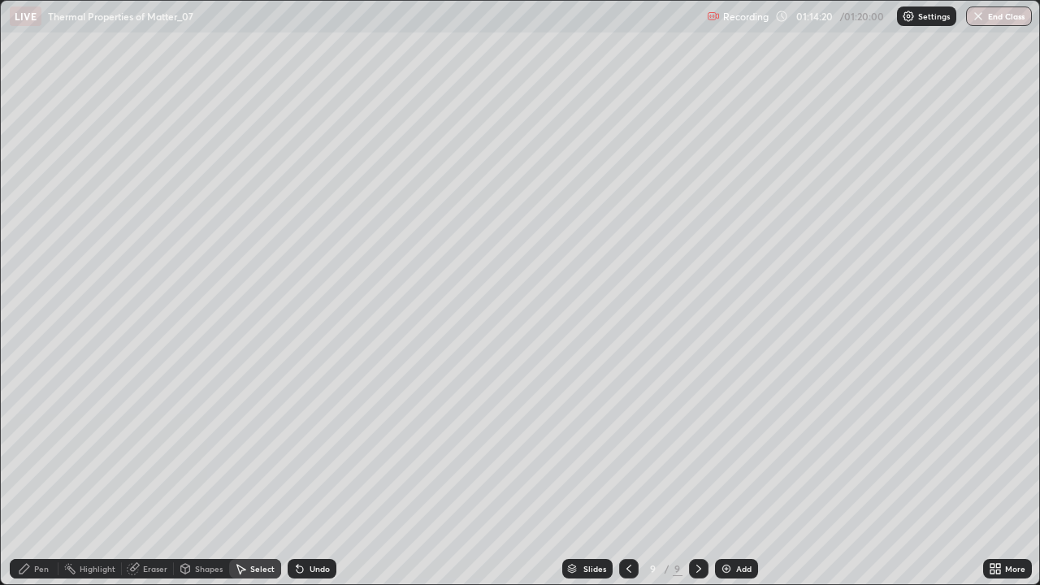
click at [47, 474] on div "Pen" at bounding box center [41, 569] width 15 height 8
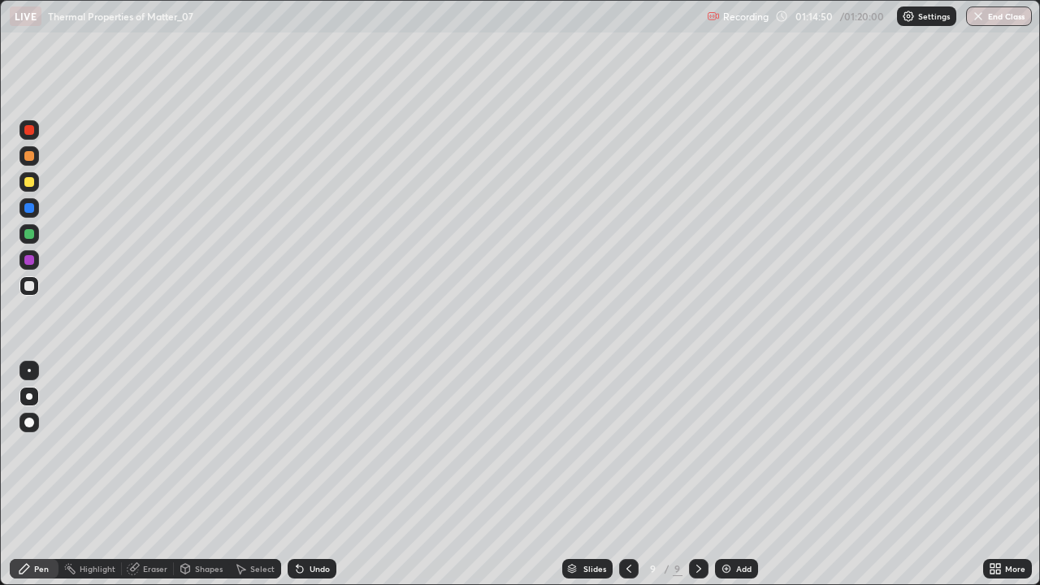
click at [252, 474] on div "Select" at bounding box center [255, 568] width 52 height 19
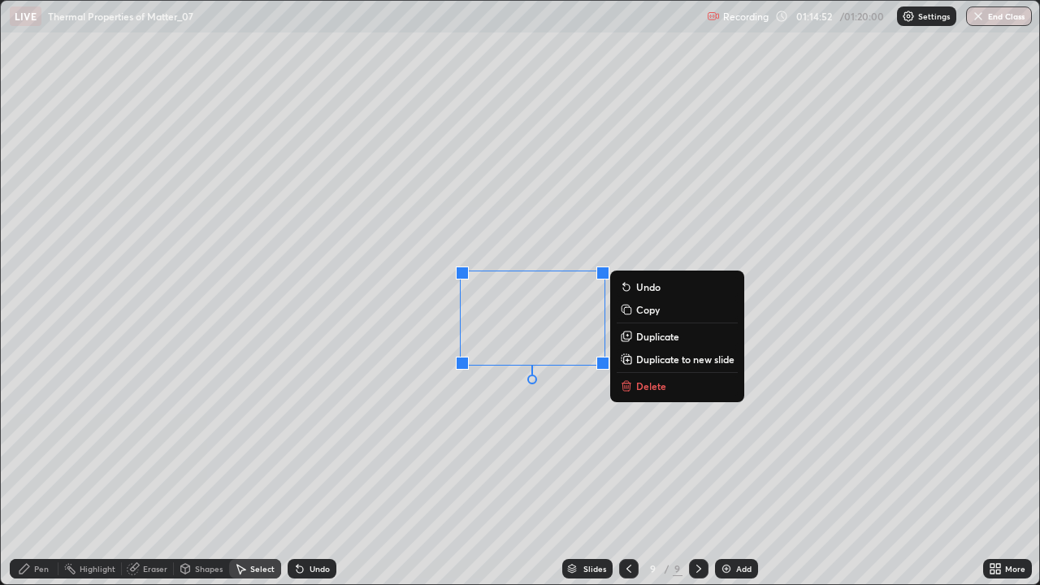
click at [643, 385] on p "Delete" at bounding box center [651, 385] width 30 height 13
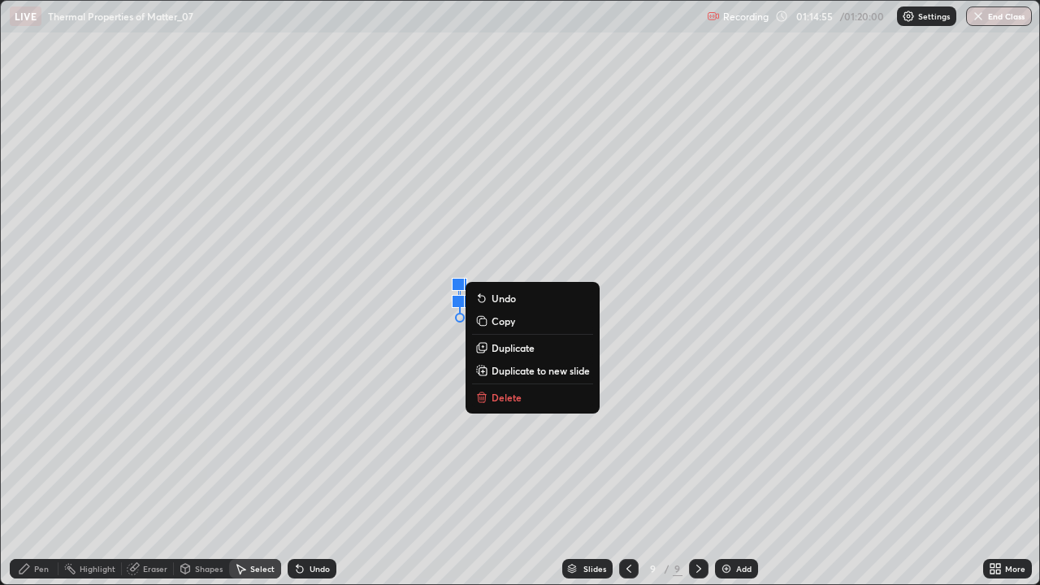
click at [497, 398] on p "Delete" at bounding box center [507, 397] width 30 height 13
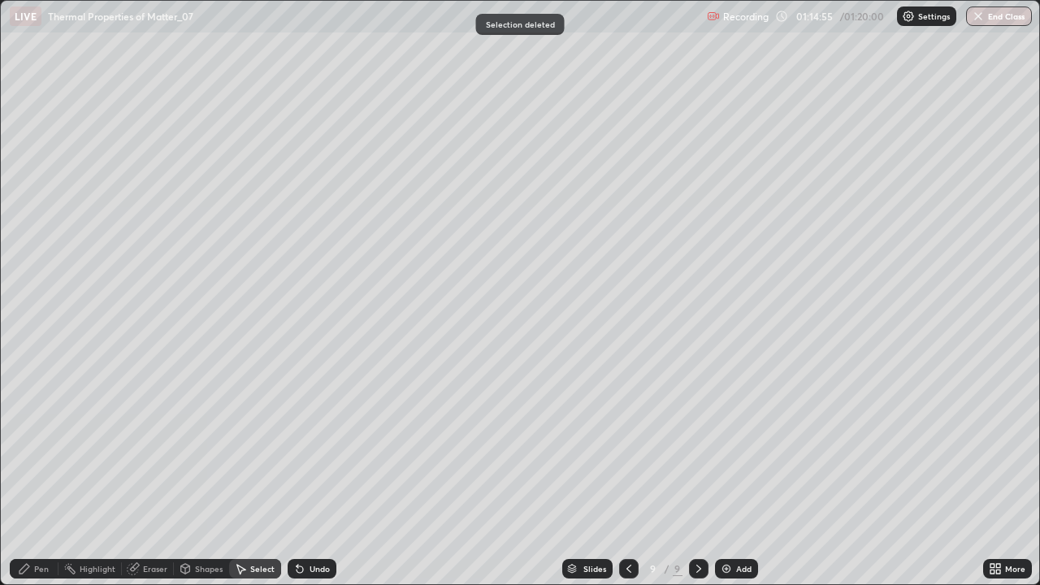
click at [26, 474] on icon at bounding box center [24, 568] width 13 height 13
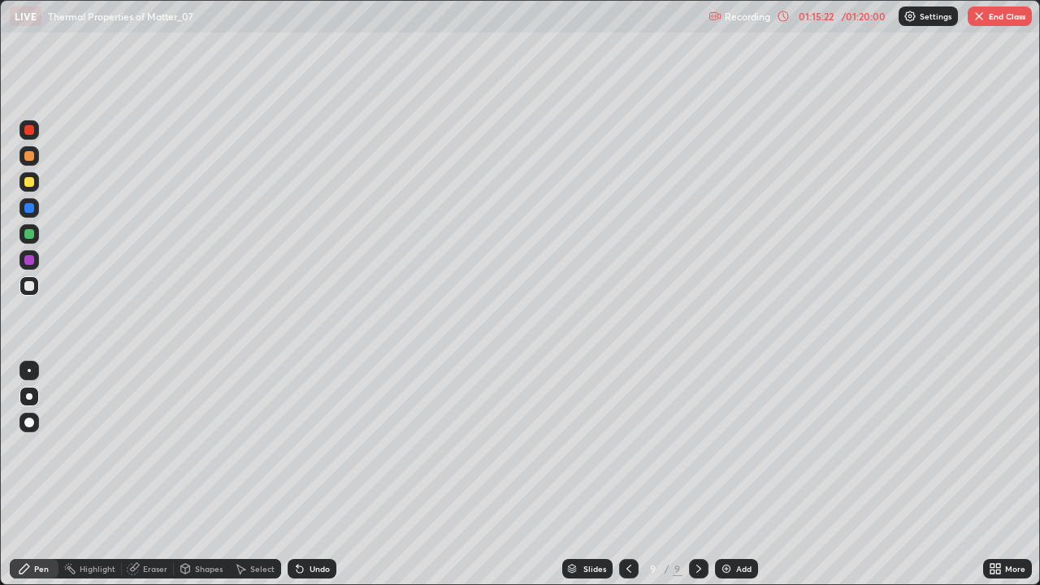
click at [311, 474] on div "Undo" at bounding box center [312, 568] width 49 height 19
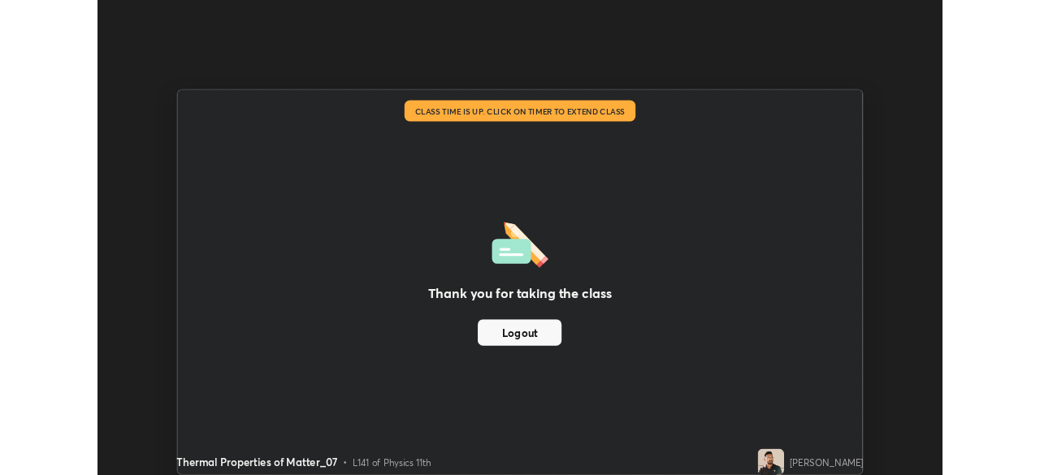
scroll to position [80768, 80204]
